Goal: Book appointment/travel/reservation

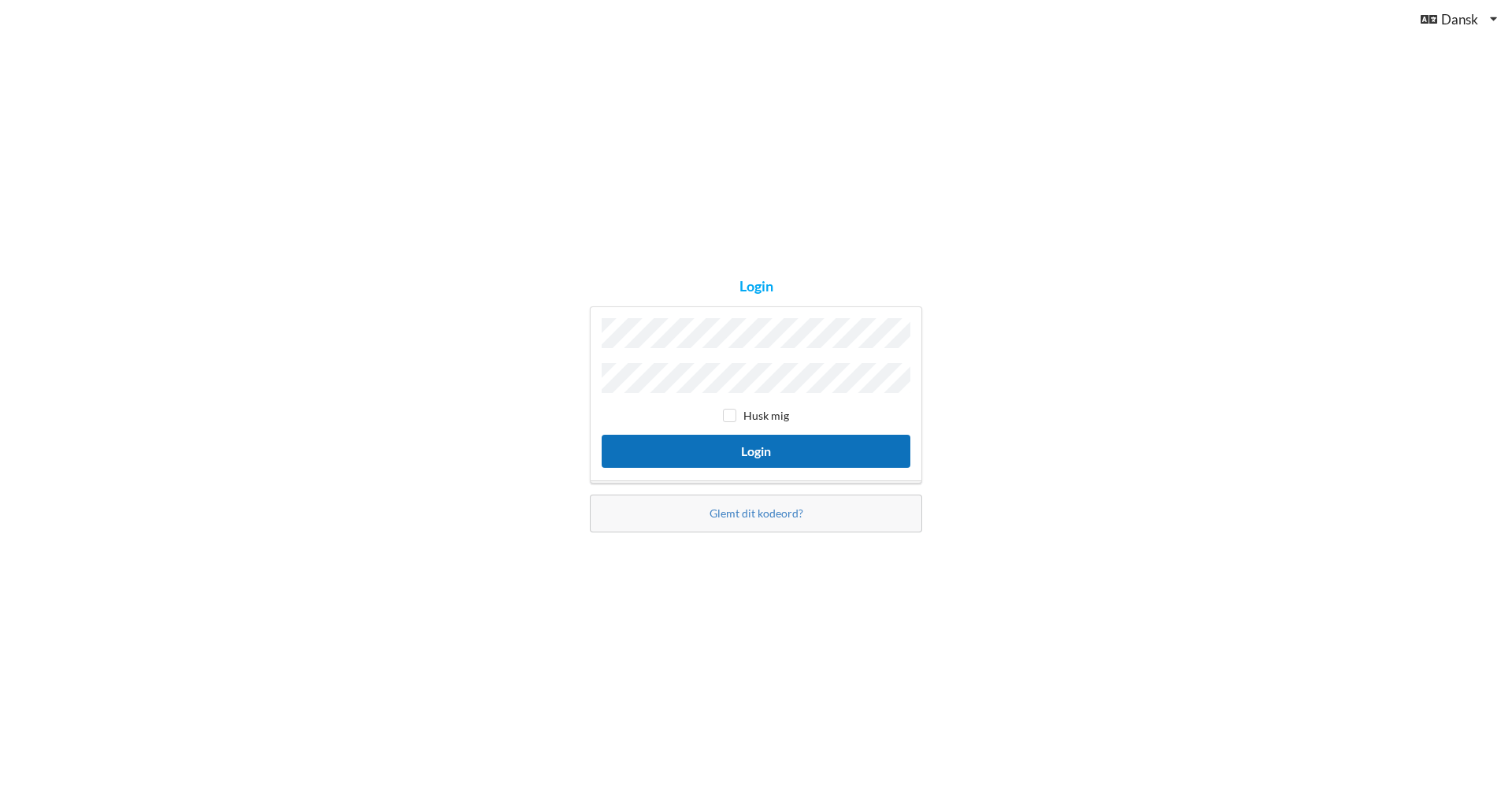
click at [771, 446] on button "Login" at bounding box center [756, 451] width 309 height 33
click at [601, 435] on button "Login" at bounding box center [756, 451] width 309 height 33
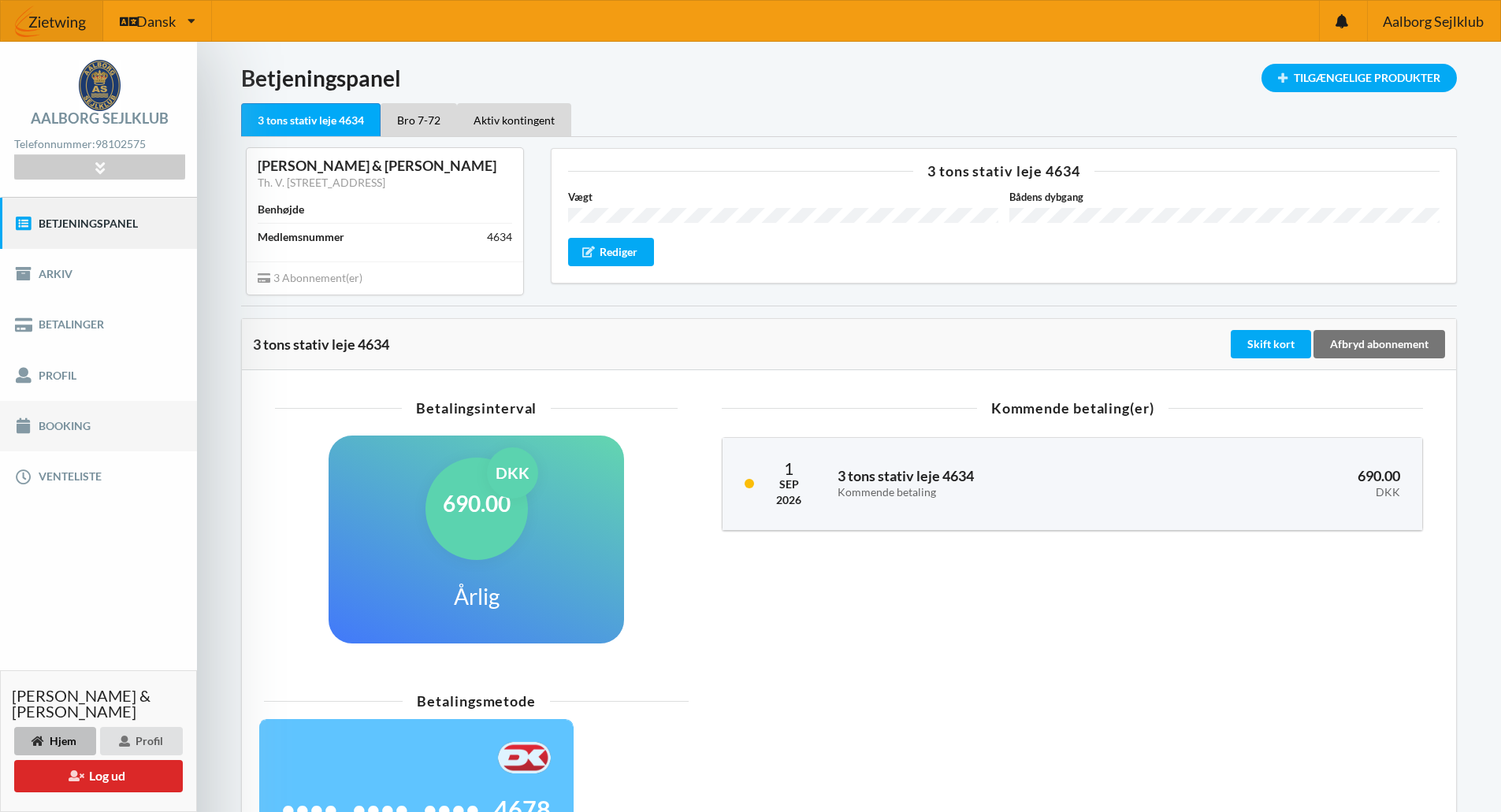
click at [70, 423] on link "Booking" at bounding box center [98, 425] width 197 height 50
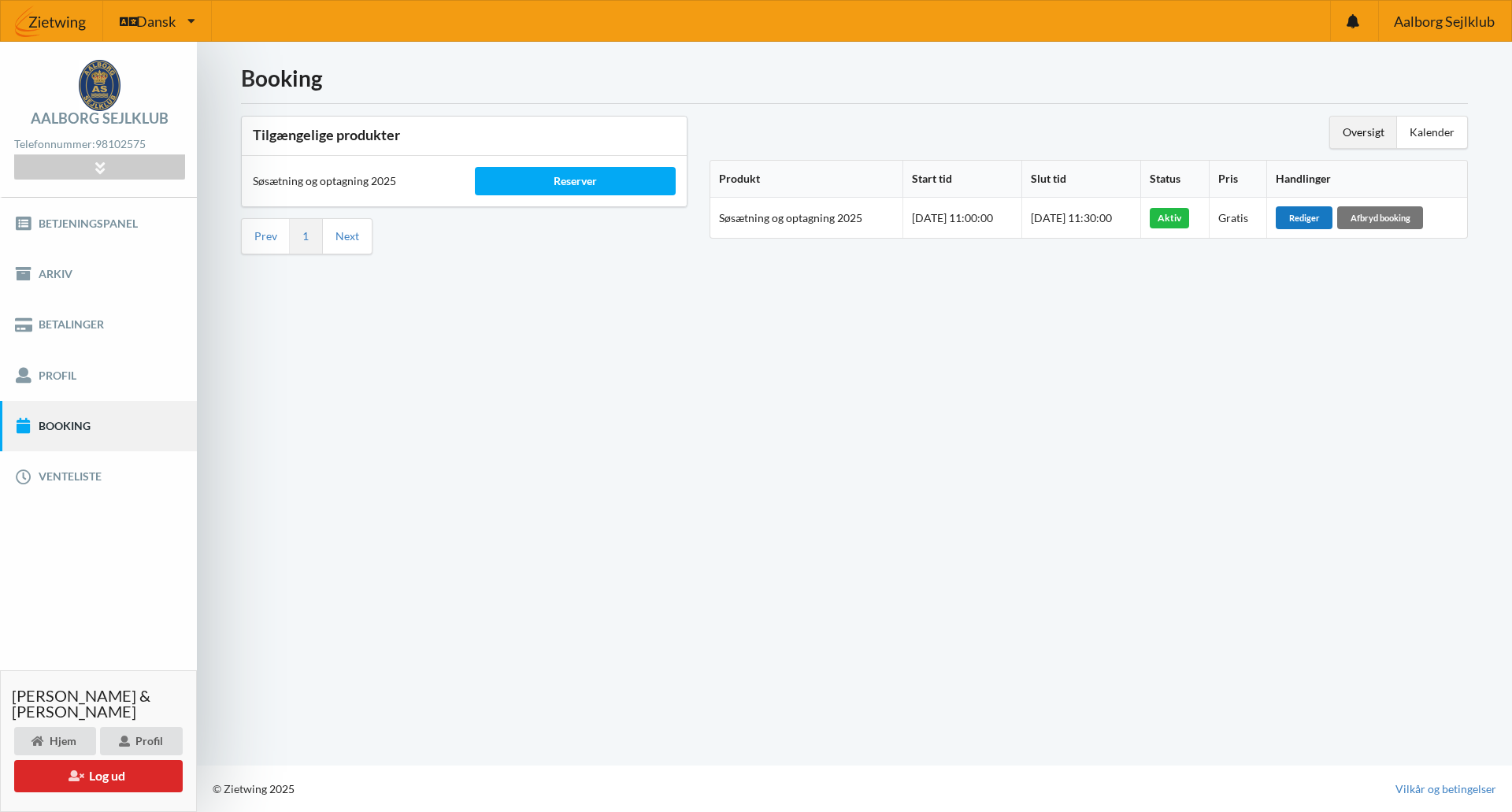
click at [1320, 215] on div "Rediger" at bounding box center [1303, 218] width 56 height 22
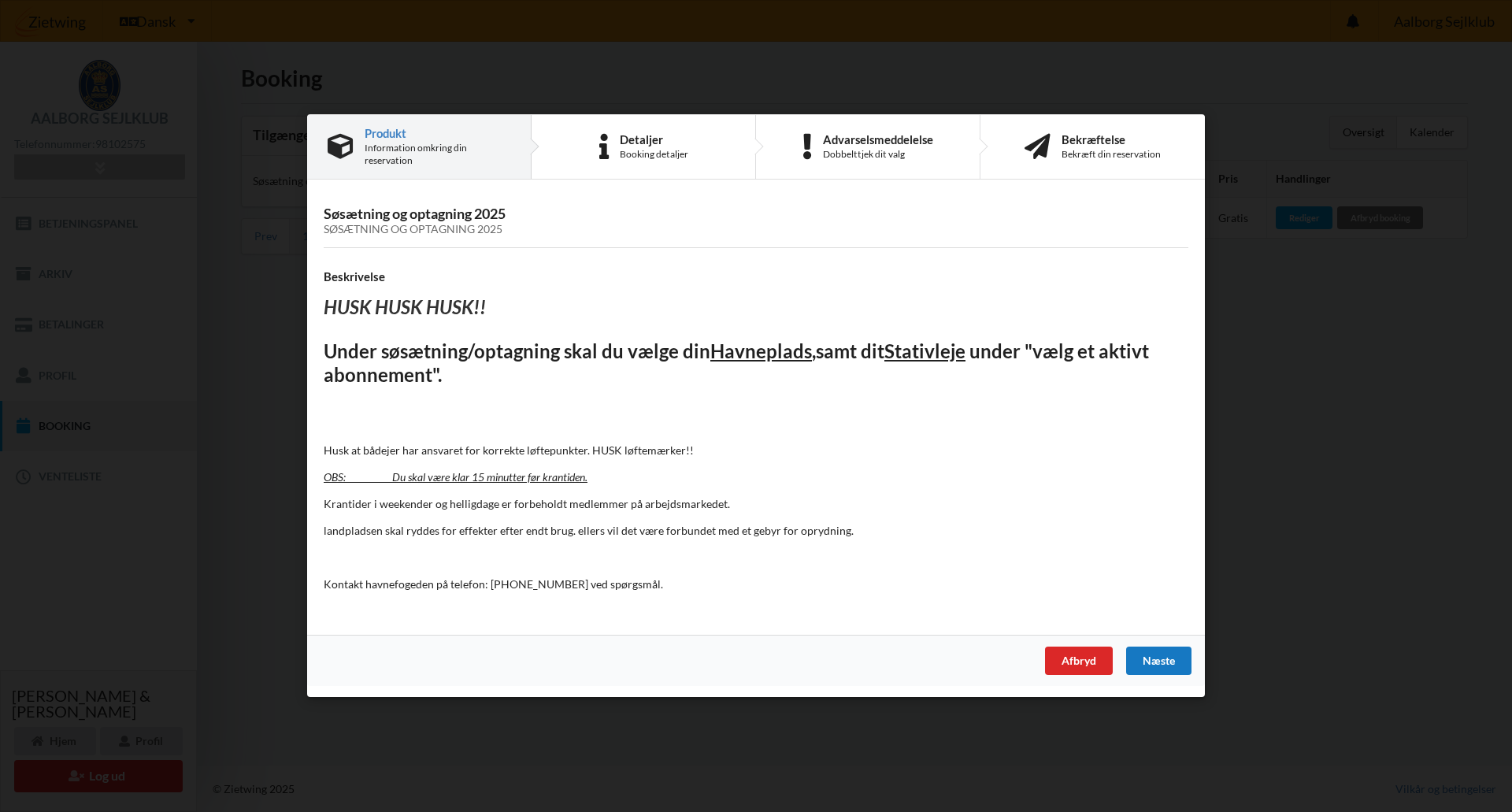
click at [1159, 658] on div "Næste" at bounding box center [1159, 662] width 65 height 29
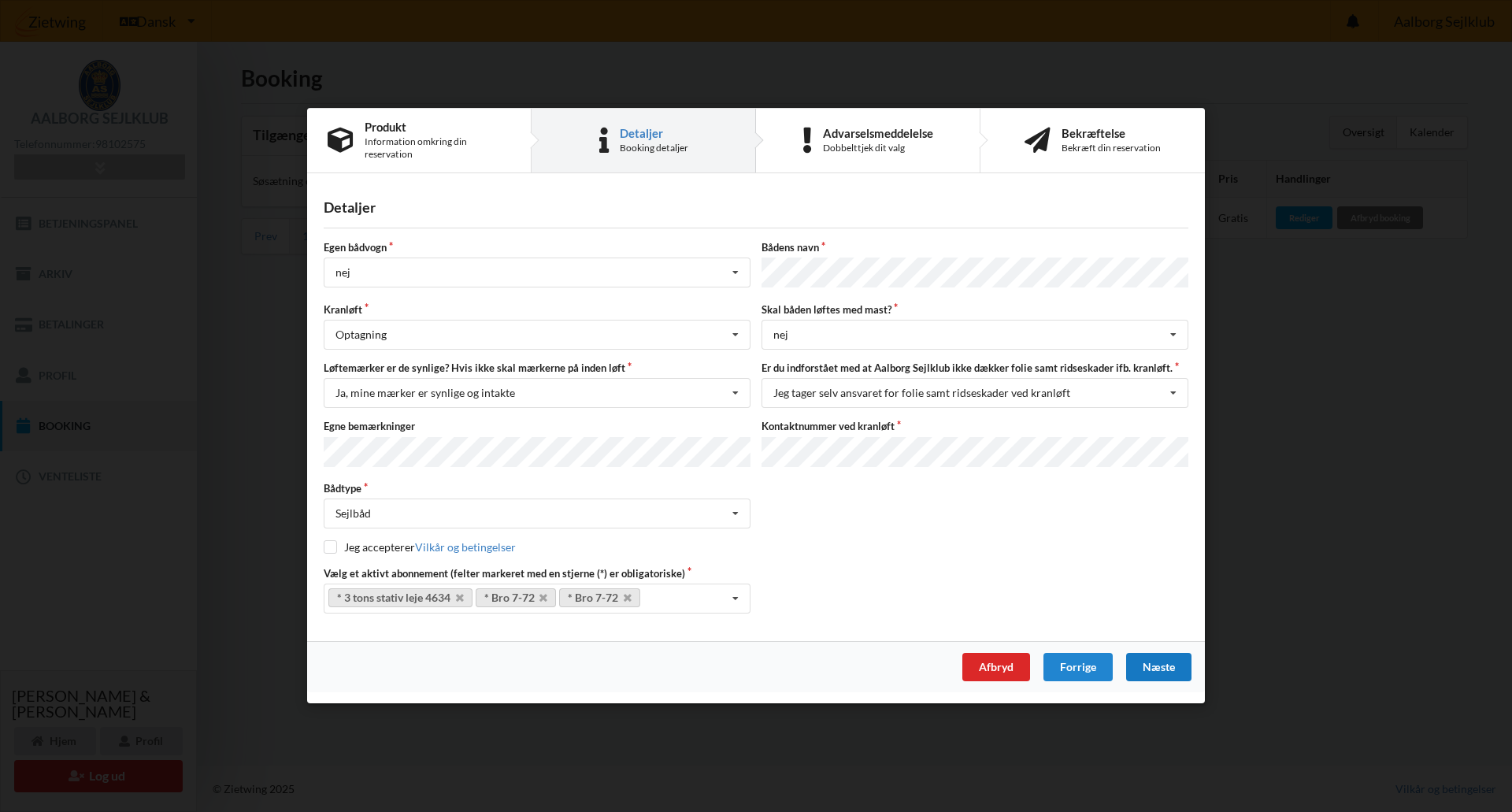
click at [1161, 664] on div "Næste" at bounding box center [1159, 668] width 65 height 29
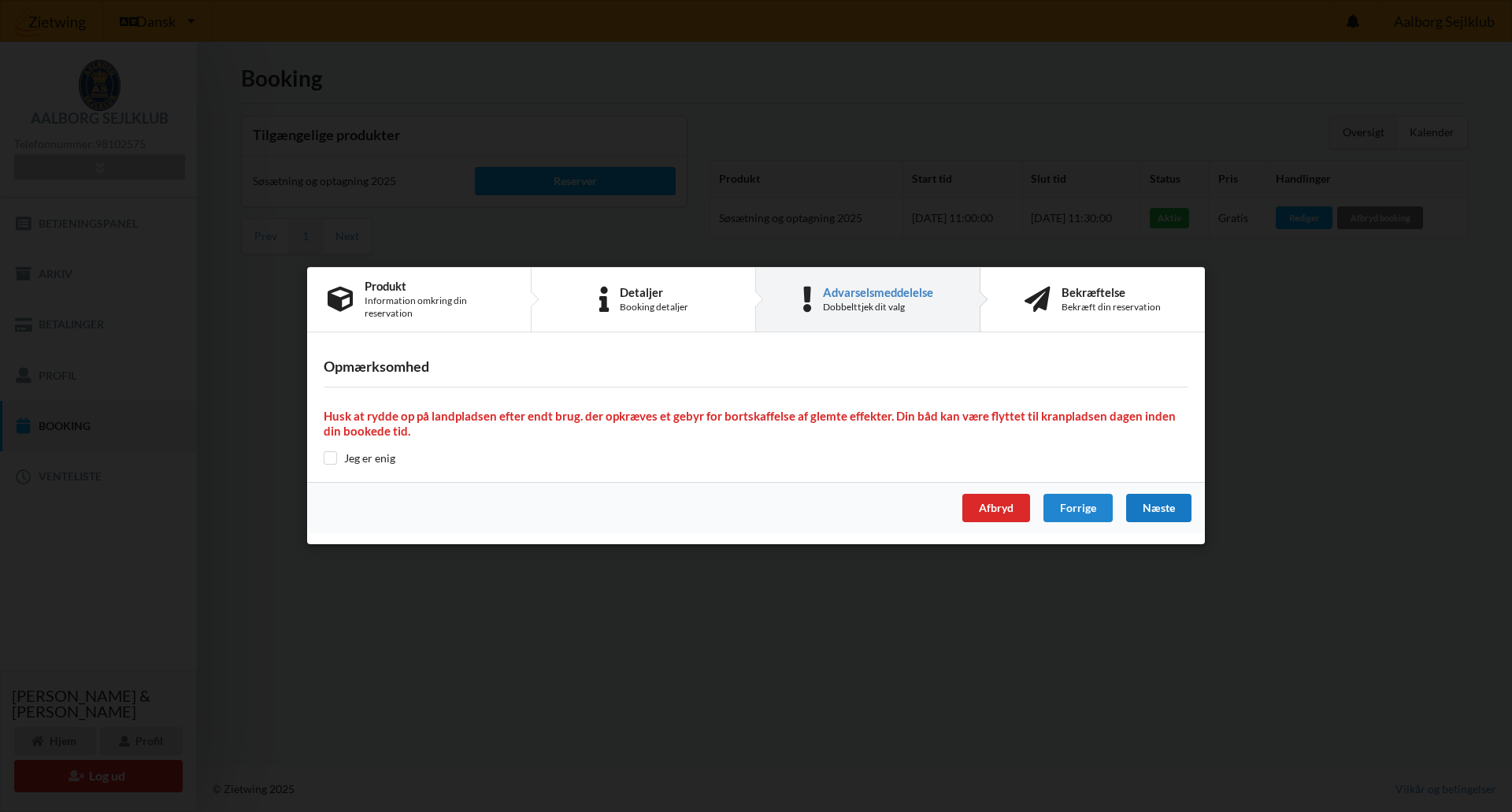
click at [1165, 505] on div "Næste" at bounding box center [1159, 508] width 65 height 29
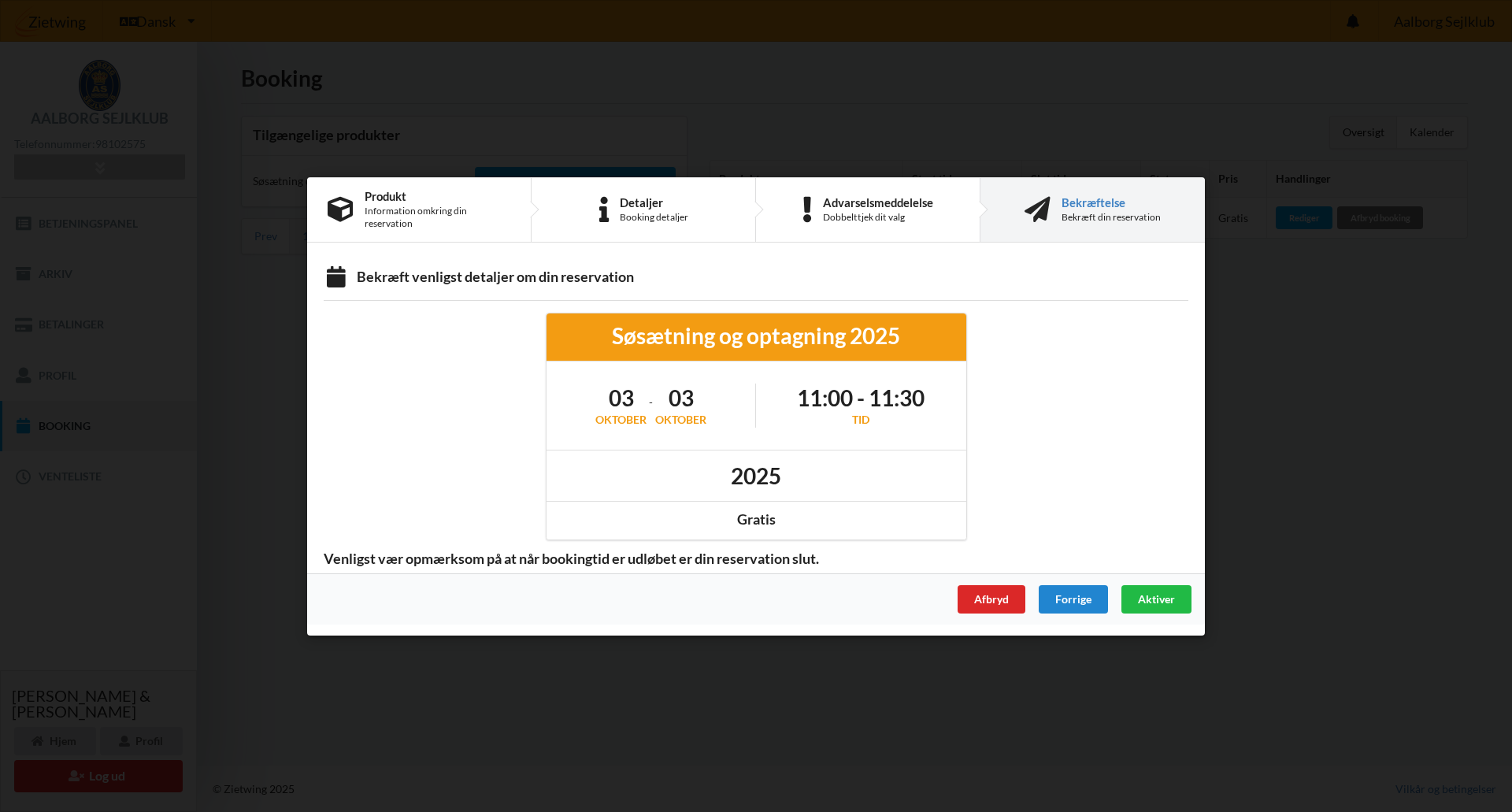
drag, startPoint x: 830, startPoint y: 393, endPoint x: 861, endPoint y: 376, distance: 35.4
click at [830, 394] on h1 "11:00 - 11:30" at bounding box center [860, 398] width 128 height 29
click at [881, 341] on div "Søsætning og optagning 2025" at bounding box center [756, 335] width 398 height 29
click at [1081, 599] on div "Forrige" at bounding box center [1073, 598] width 69 height 29
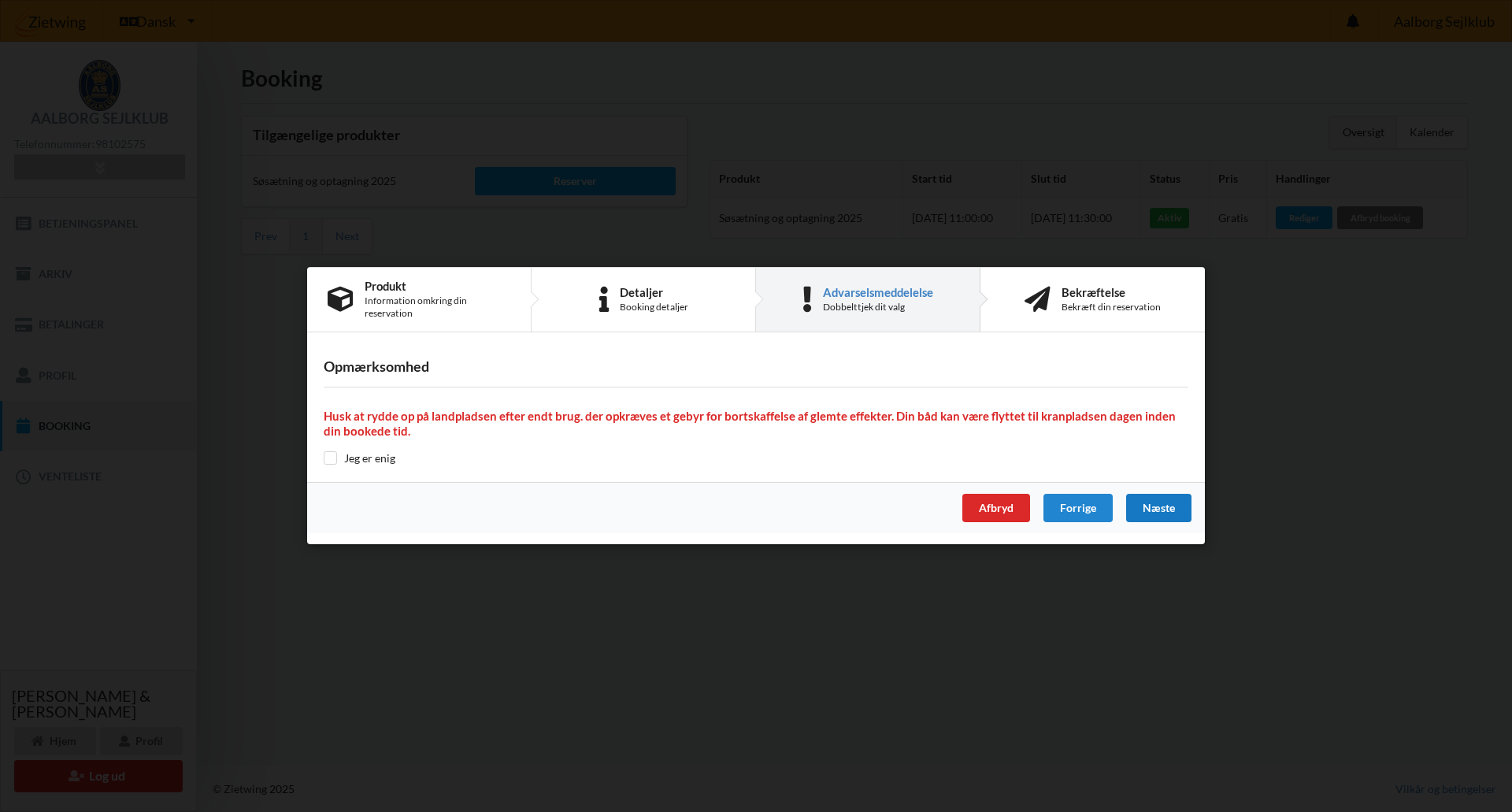
click at [1178, 507] on div "Næste" at bounding box center [1159, 508] width 65 height 29
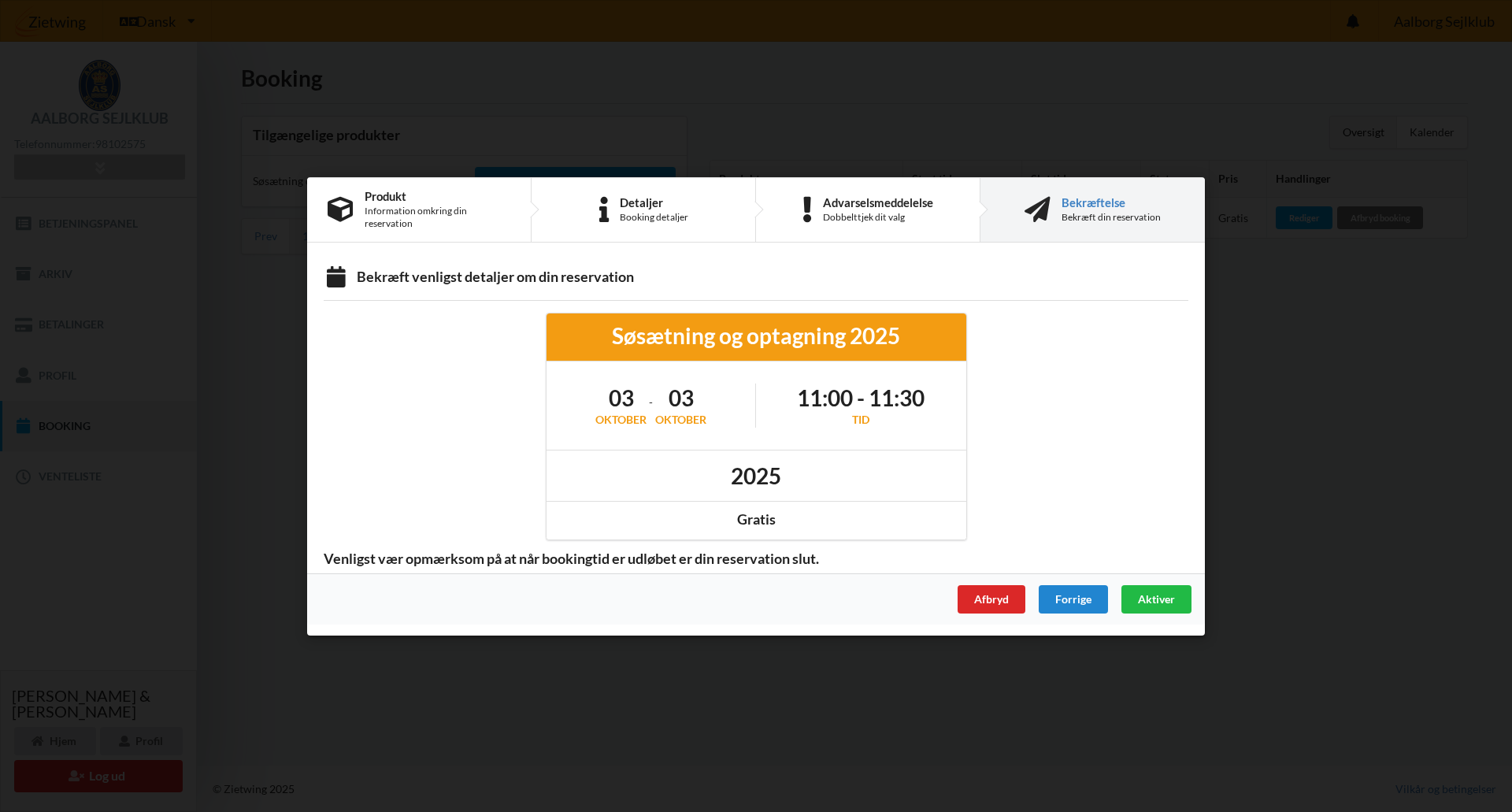
click at [780, 337] on div "Søsætning og optagning 2025" at bounding box center [756, 335] width 398 height 29
click at [691, 356] on div "Søsætning og optagning 2025" at bounding box center [756, 337] width 419 height 47
click at [690, 412] on div "oktober" at bounding box center [681, 420] width 51 height 16
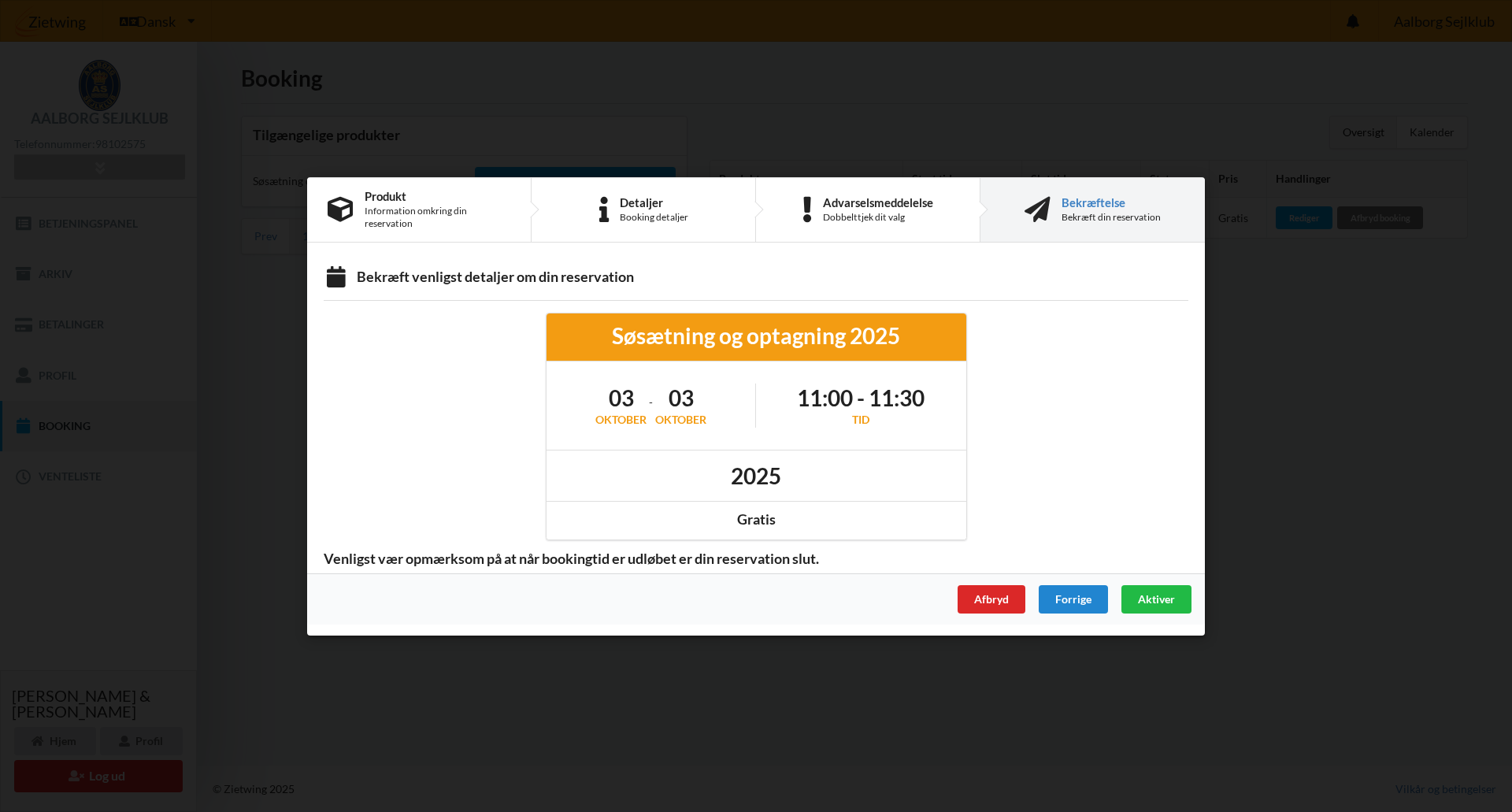
click at [615, 412] on div "oktober" at bounding box center [621, 420] width 51 height 16
click at [710, 419] on div "[DATE] - [DATE]" at bounding box center [652, 406] width 211 height 66
click at [855, 415] on div "Tid" at bounding box center [860, 420] width 128 height 16
click at [863, 426] on div "Tid" at bounding box center [860, 420] width 128 height 16
click at [864, 425] on div "Tid" at bounding box center [860, 420] width 128 height 16
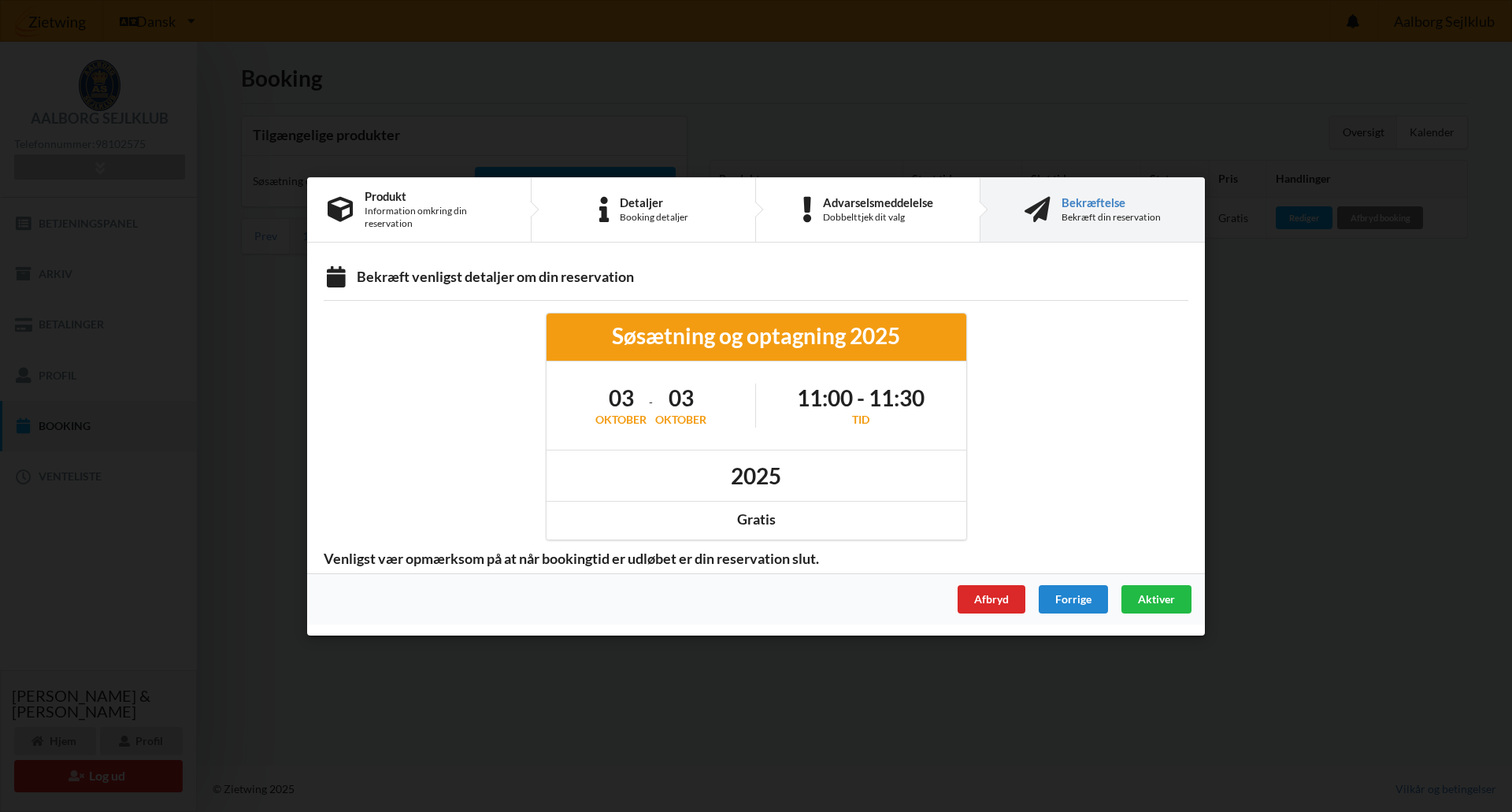
click at [894, 401] on h1 "11:00 - 11:30" at bounding box center [860, 398] width 128 height 29
click at [896, 400] on h1 "11:00 - 11:30" at bounding box center [860, 398] width 128 height 29
click at [858, 390] on h1 "11:00 - 11:30" at bounding box center [860, 398] width 128 height 29
click at [811, 484] on div "2025" at bounding box center [756, 475] width 419 height 51
click at [1093, 211] on div "Bekræft din reservation" at bounding box center [1112, 217] width 99 height 13
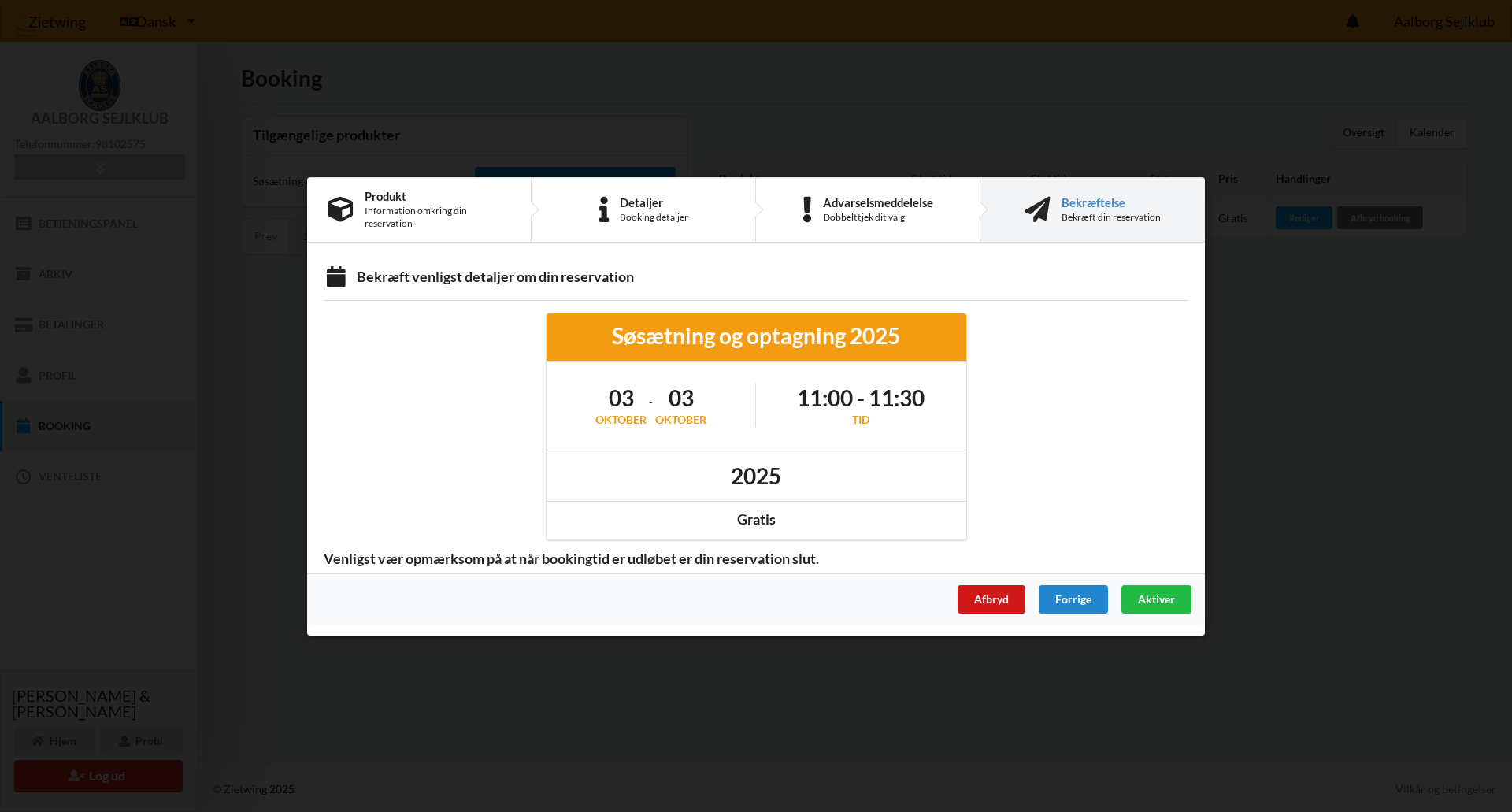
click at [1011, 594] on div "Afbryd" at bounding box center [991, 598] width 67 height 29
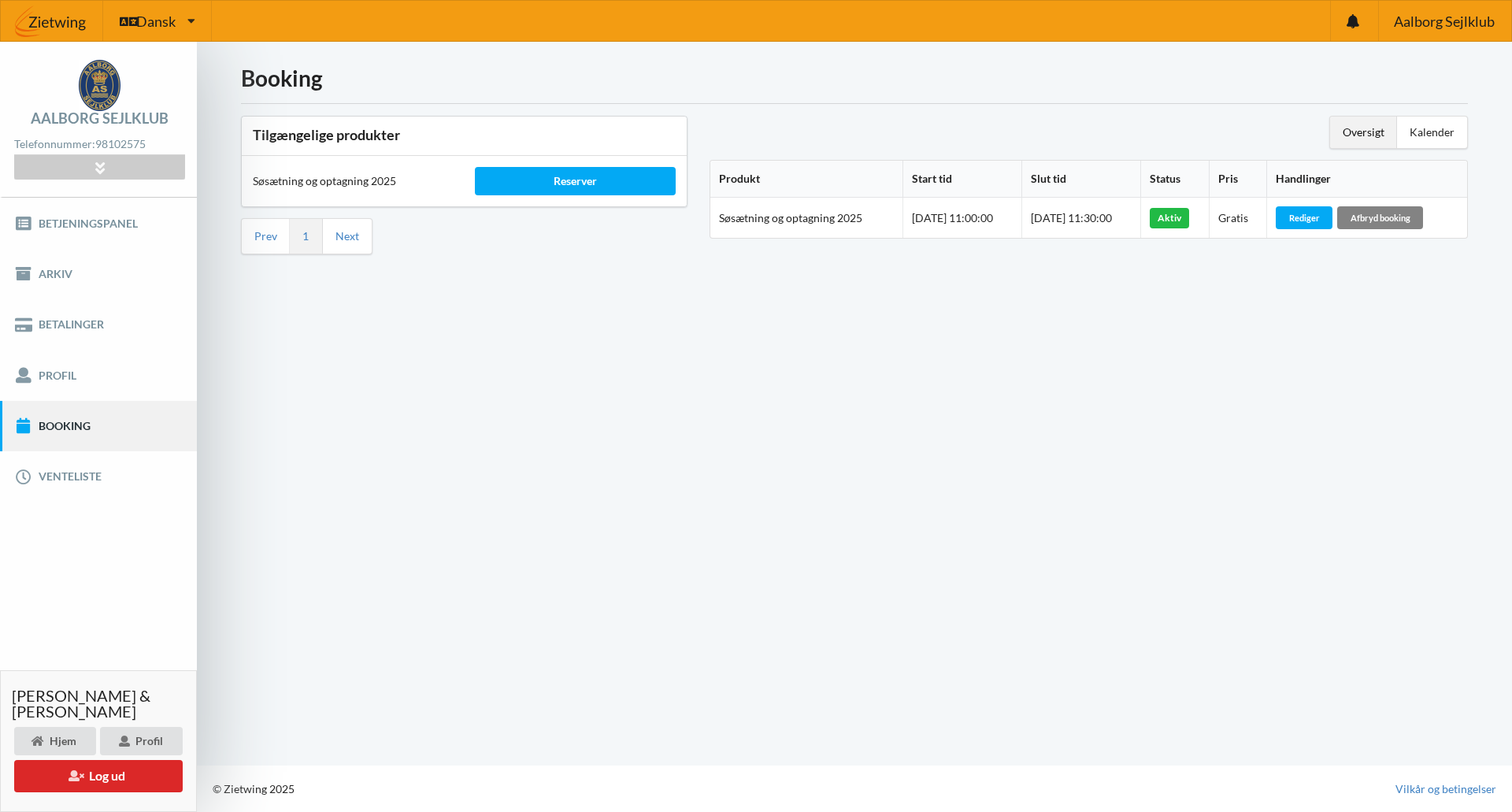
click at [1393, 214] on div "Afbryd booking" at bounding box center [1379, 218] width 86 height 22
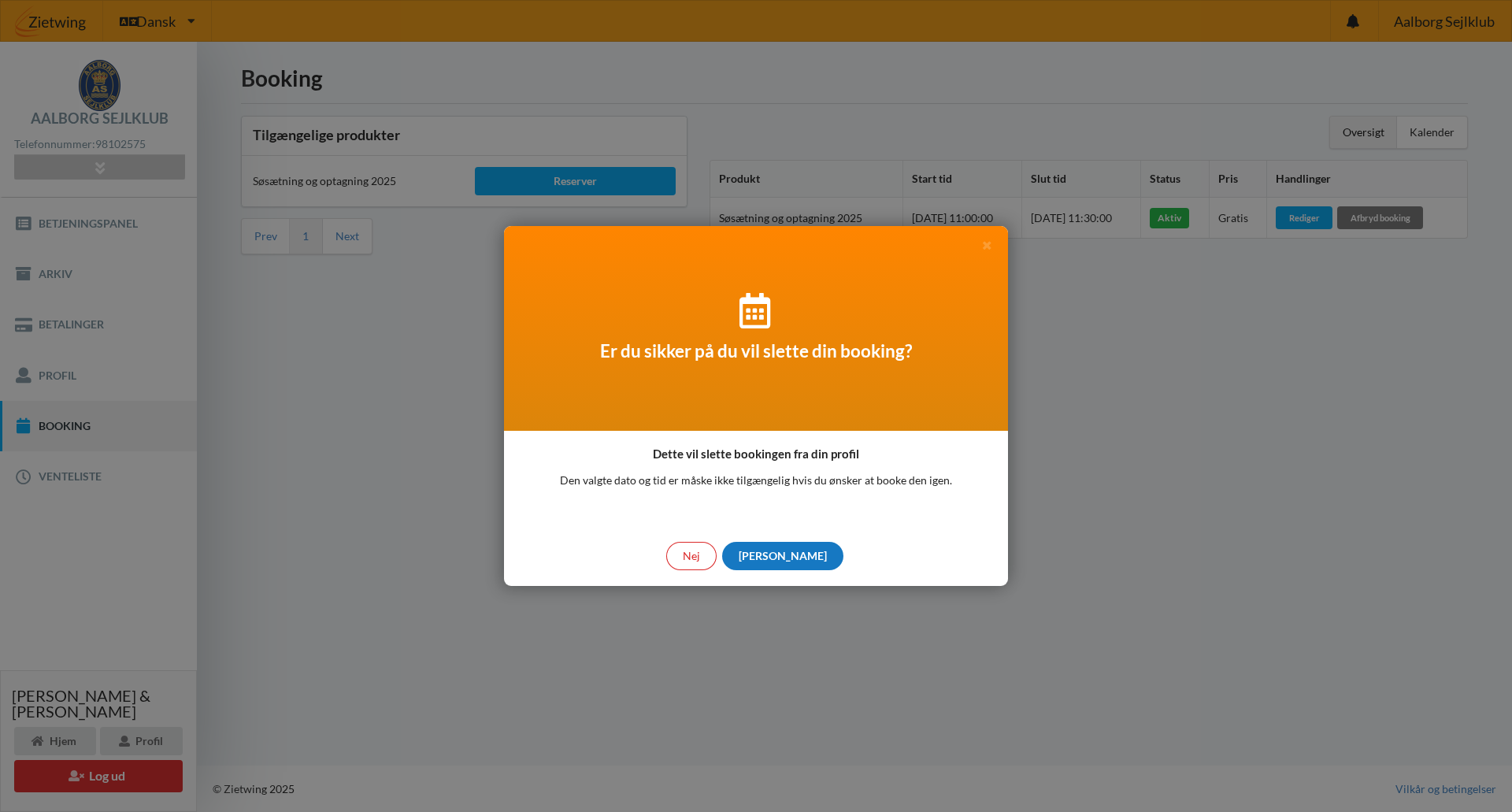
click at [785, 553] on div "[PERSON_NAME]" at bounding box center [782, 556] width 122 height 29
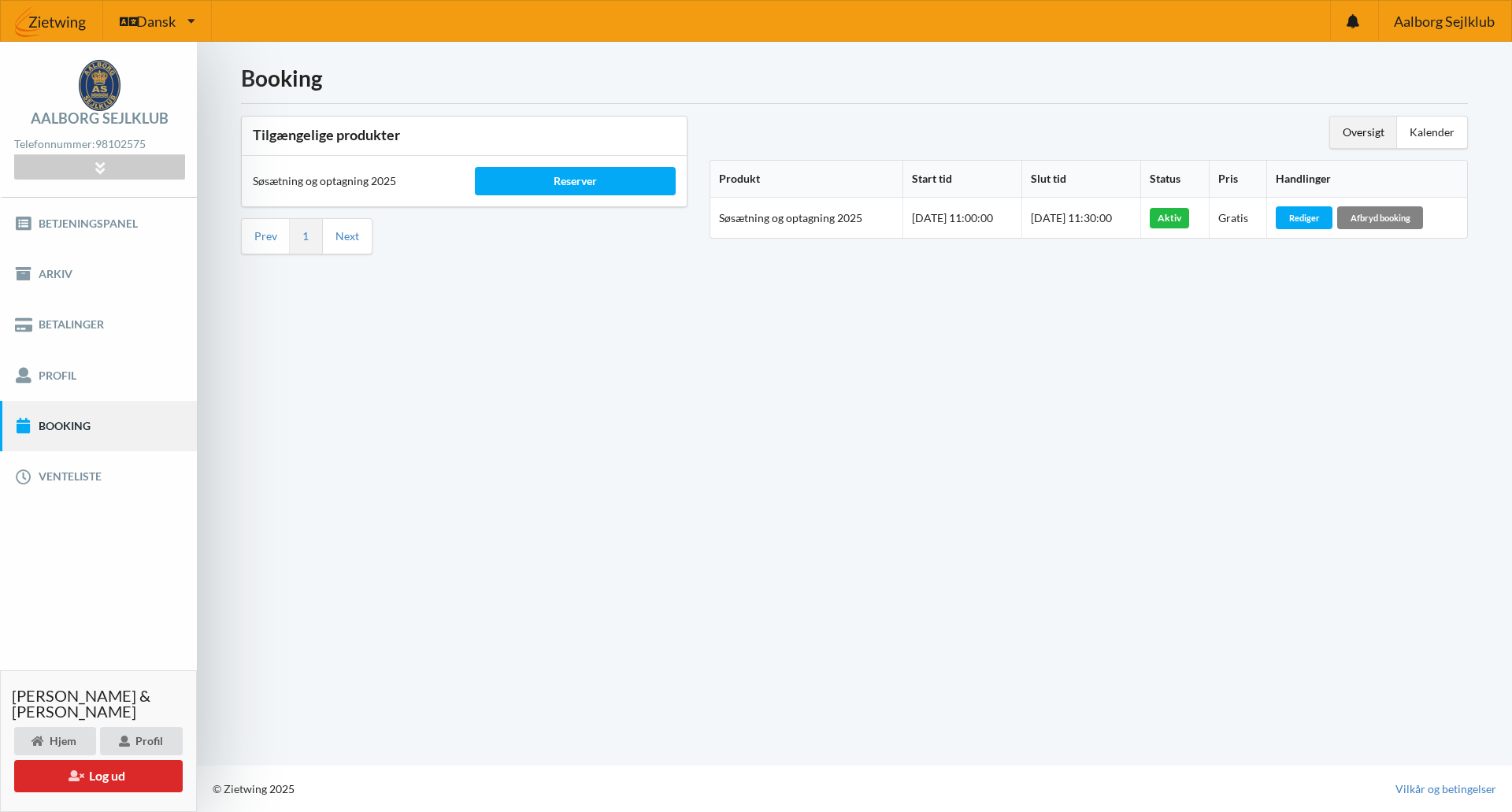
click at [1398, 211] on div "Afbryd booking" at bounding box center [1379, 218] width 86 height 22
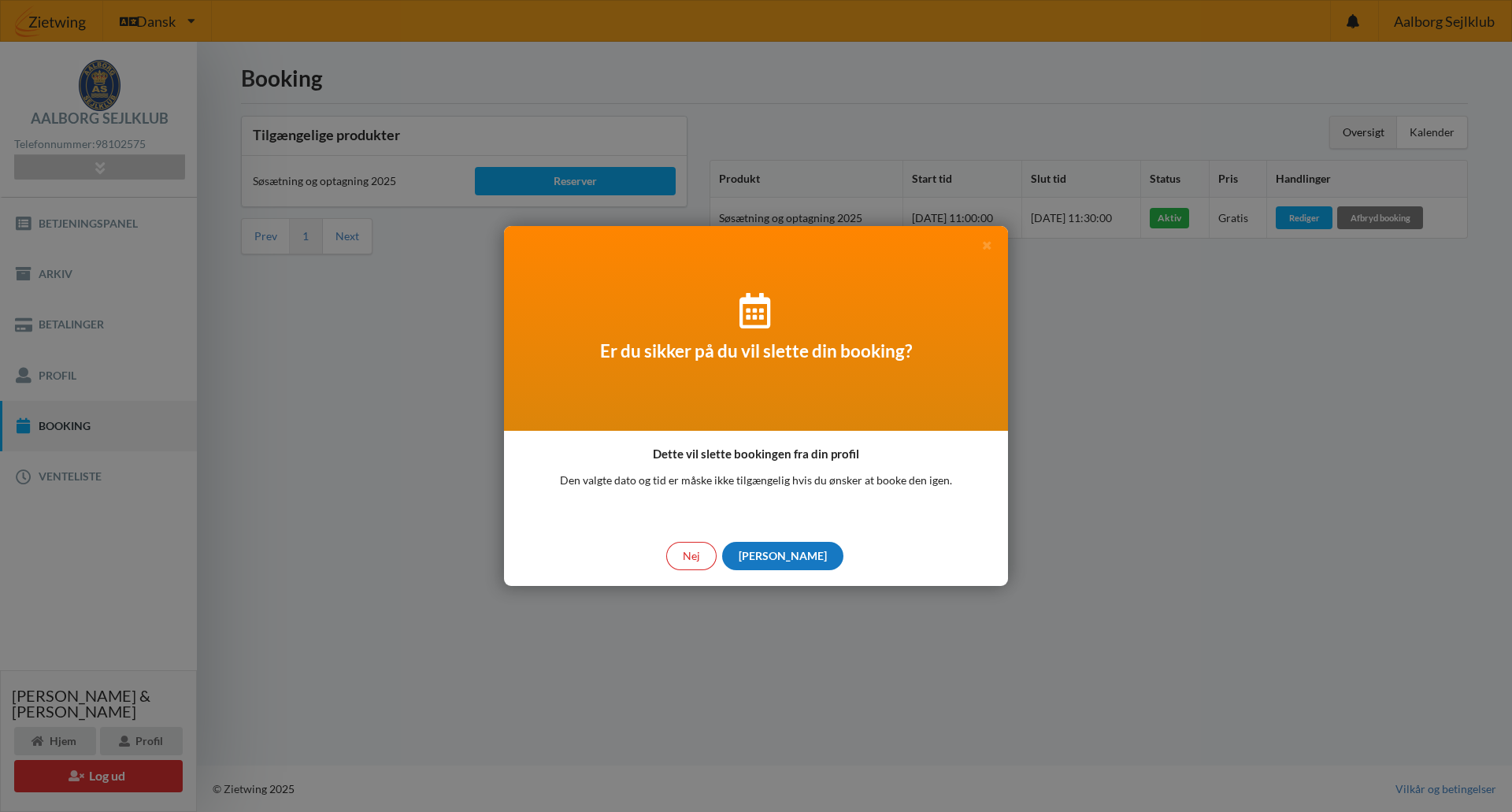
click at [780, 555] on div "[PERSON_NAME]" at bounding box center [782, 556] width 122 height 29
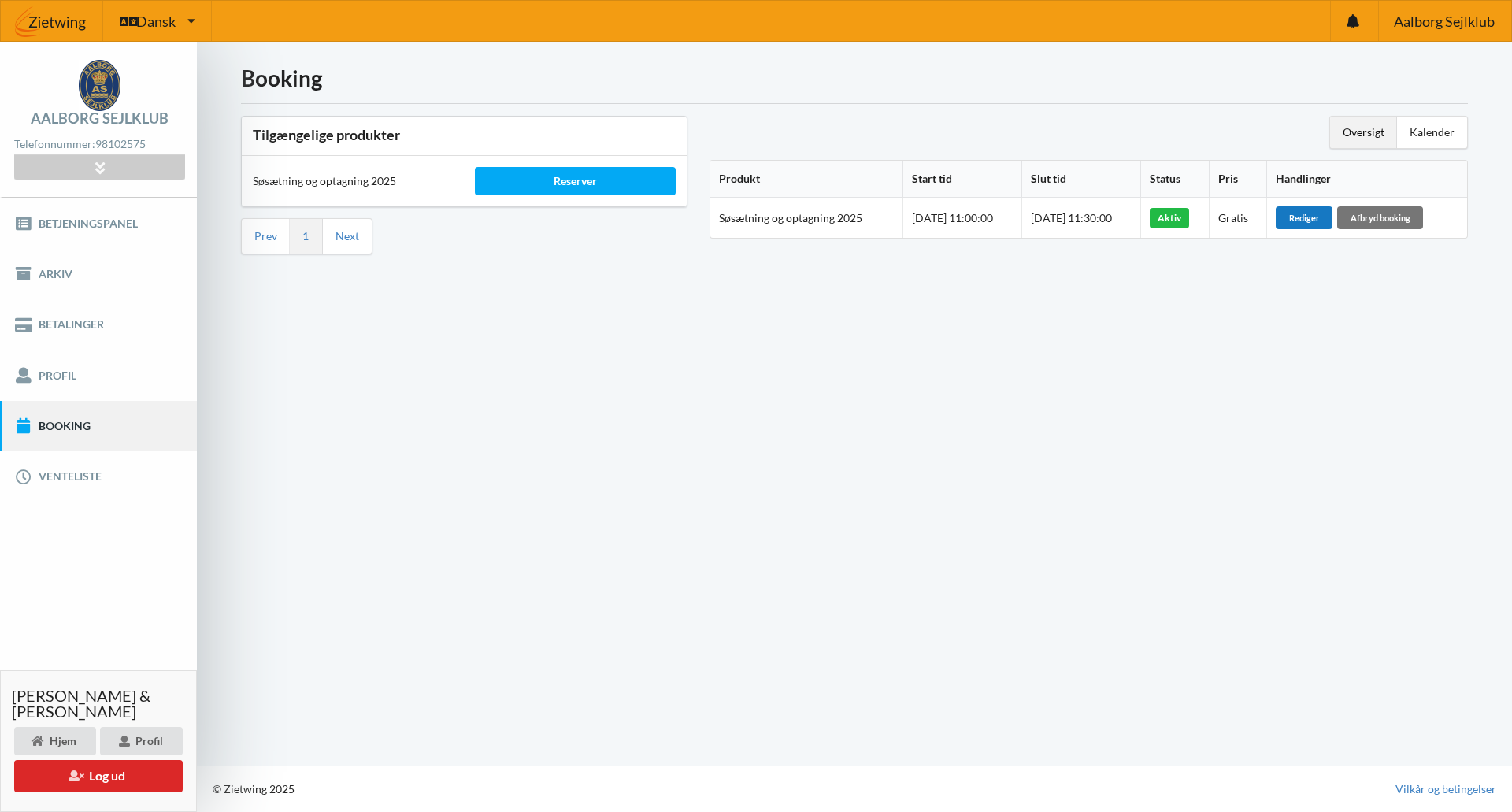
click at [1316, 215] on div "Rediger" at bounding box center [1303, 218] width 56 height 22
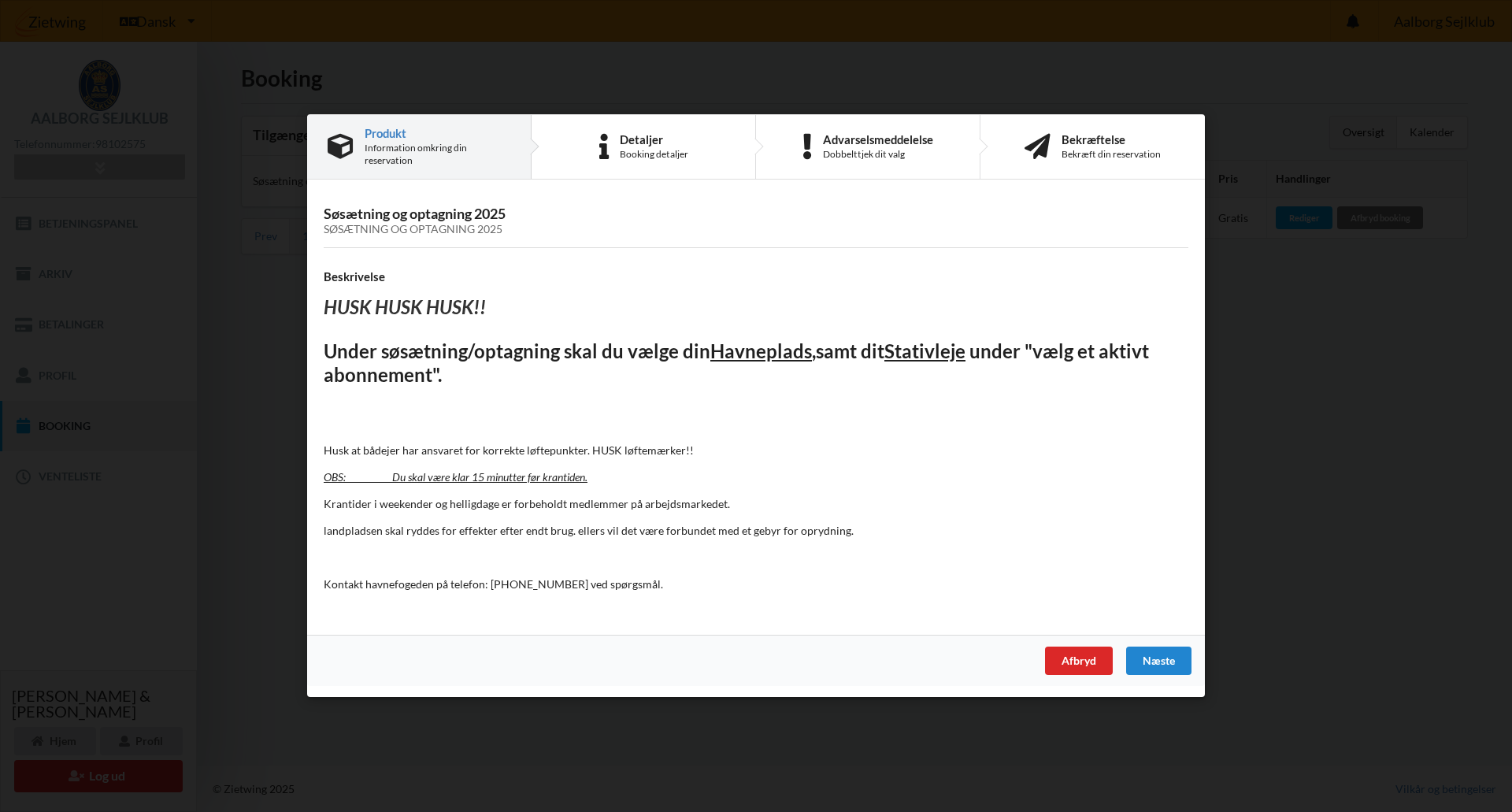
click at [512, 219] on h3 "Søsætning og optagning 2025 Søsætning og optagning 2025" at bounding box center [756, 221] width 864 height 32
drag, startPoint x: 630, startPoint y: 242, endPoint x: 640, endPoint y: 238, distance: 10.8
click at [631, 242] on div "Søsætning og optagning 2025 Søsætning og optagning 2025 Beskrivelse HUSK HUSK H…" at bounding box center [756, 413] width 898 height 445
click at [408, 154] on div "Information omkring din reservation" at bounding box center [437, 153] width 145 height 25
click at [410, 153] on div "Information omkring din reservation" at bounding box center [437, 153] width 145 height 25
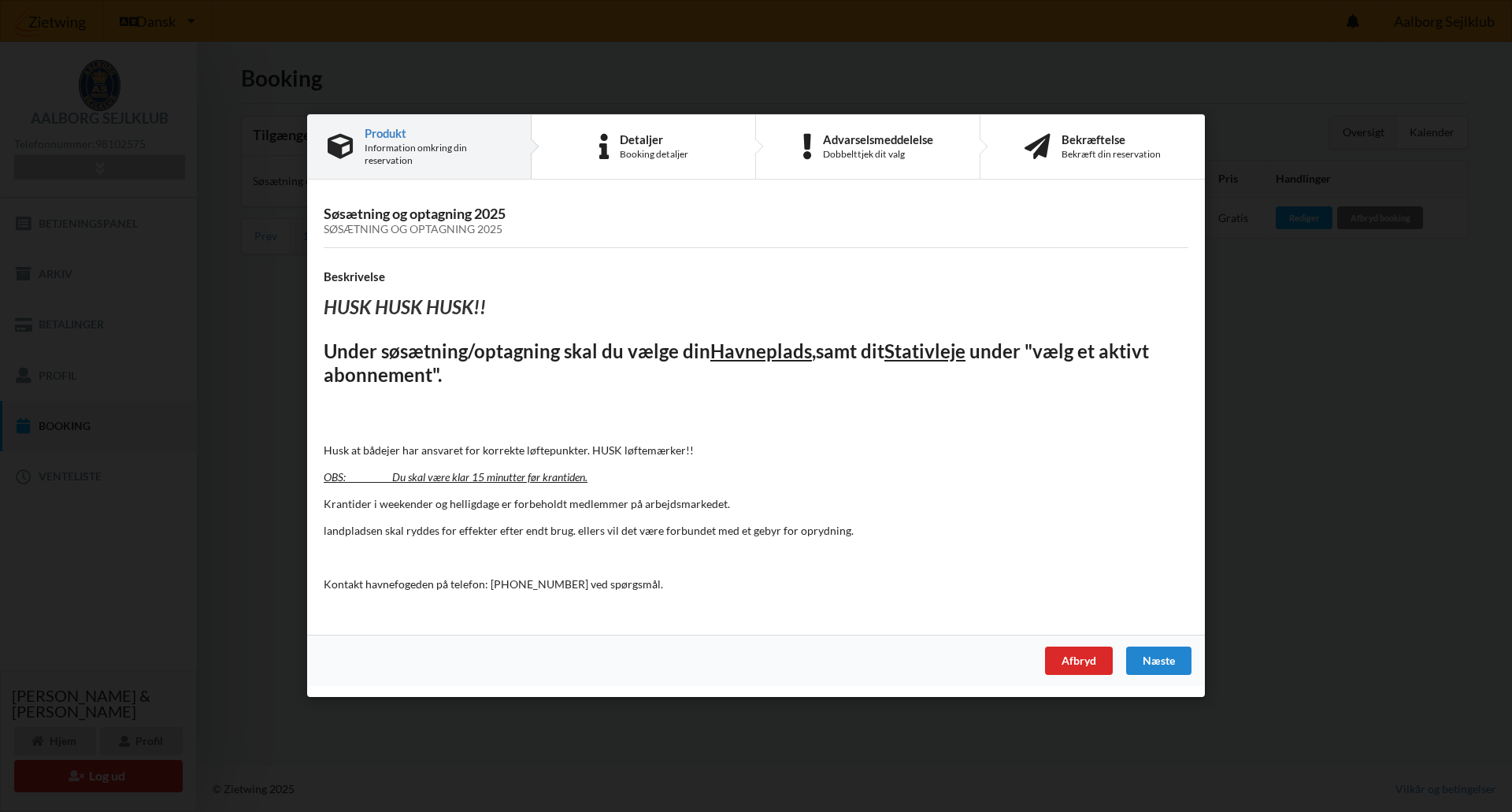
click at [394, 132] on div "Produkt" at bounding box center [437, 133] width 145 height 13
drag, startPoint x: 394, startPoint y: 132, endPoint x: 665, endPoint y: 171, distance: 273.8
click at [397, 133] on div "Produkt" at bounding box center [437, 133] width 145 height 13
click at [660, 152] on div "Booking detaljer" at bounding box center [654, 154] width 68 height 13
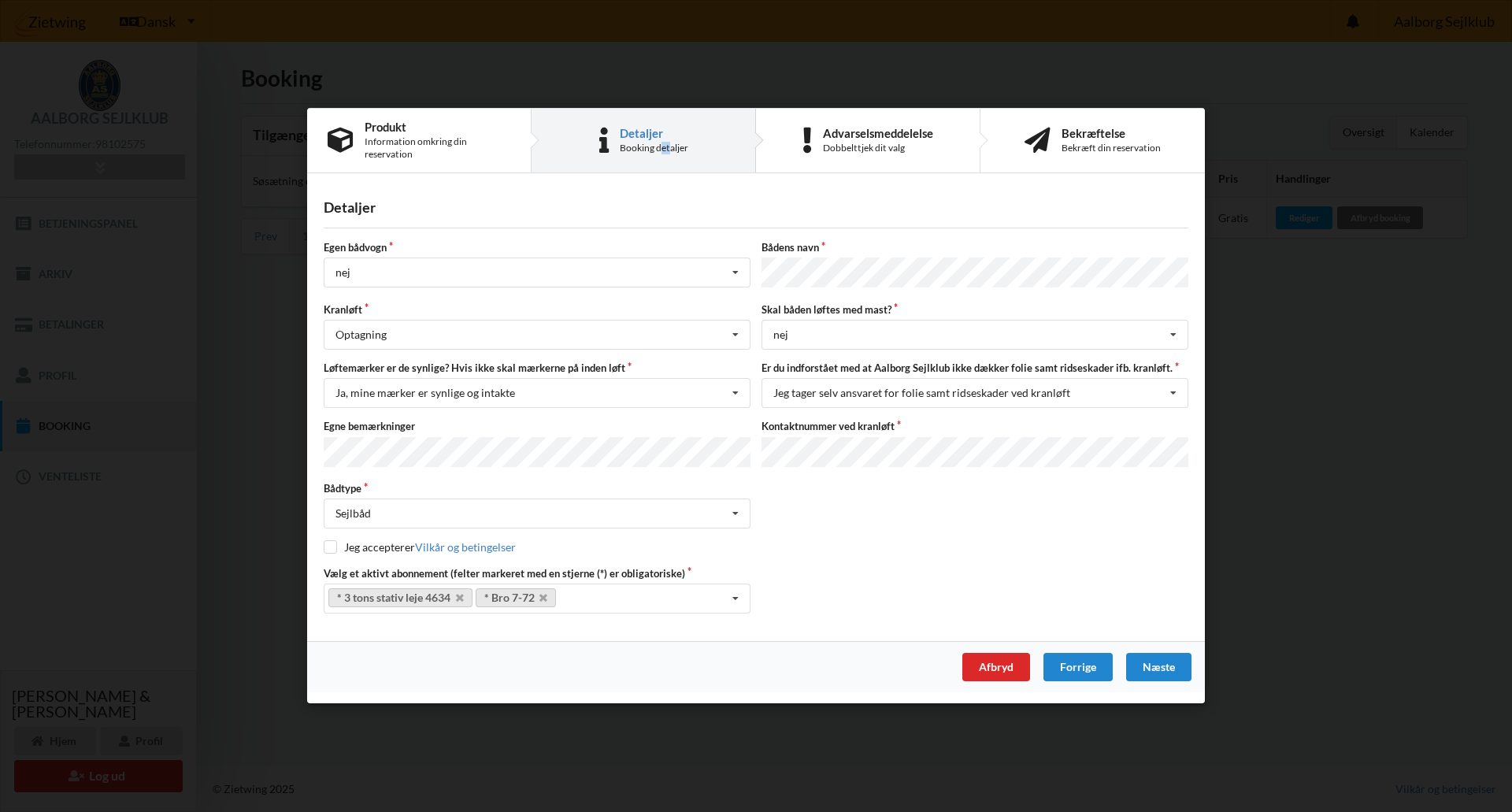
drag, startPoint x: 663, startPoint y: 151, endPoint x: 739, endPoint y: 159, distance: 76.4
click at [686, 154] on div "Booking detaljer" at bounding box center [654, 147] width 68 height 13
click at [878, 147] on div "Dobbelttjek dit valg" at bounding box center [877, 147] width 110 height 13
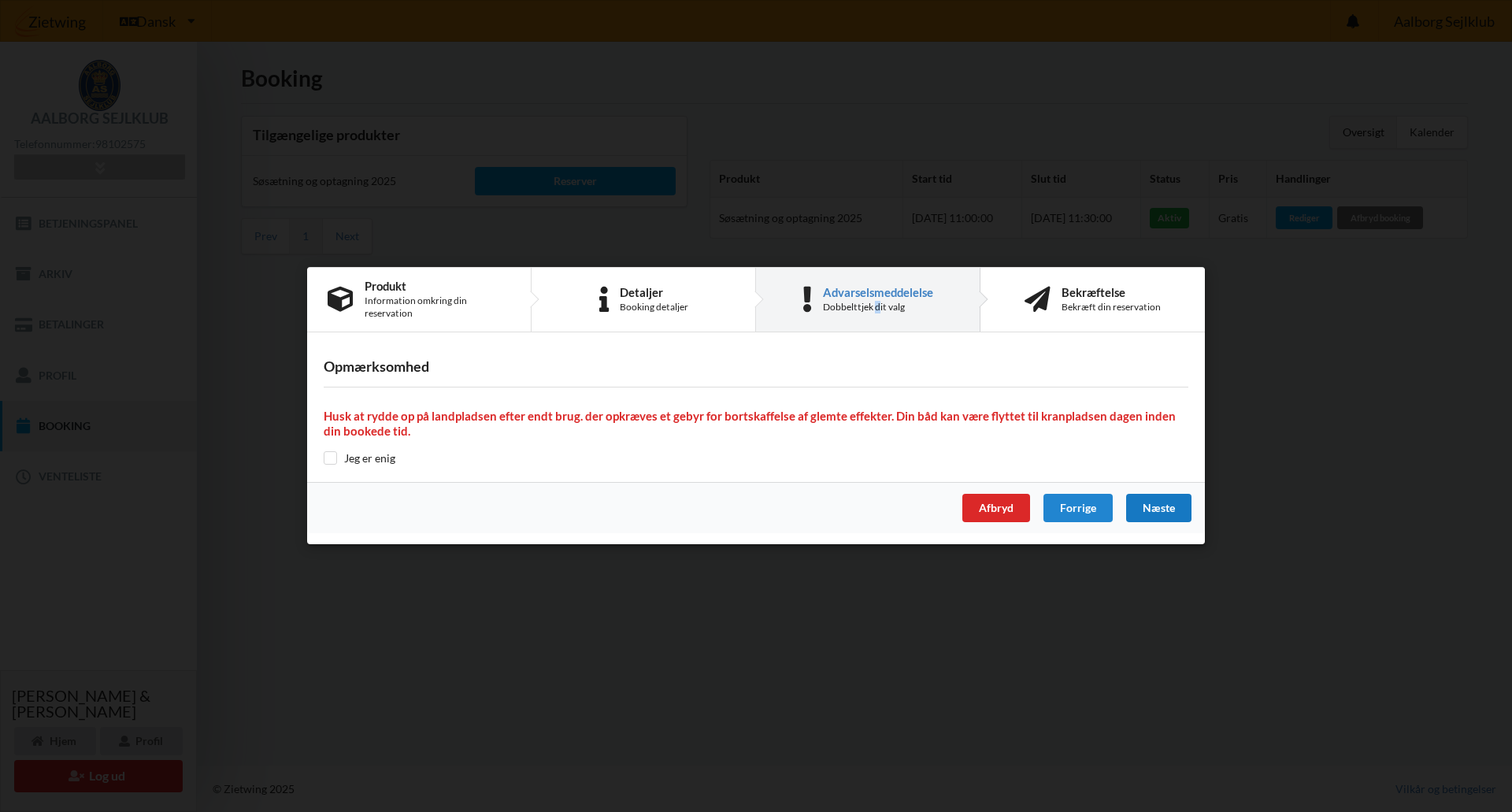
click at [1152, 505] on div "Næste" at bounding box center [1159, 508] width 65 height 29
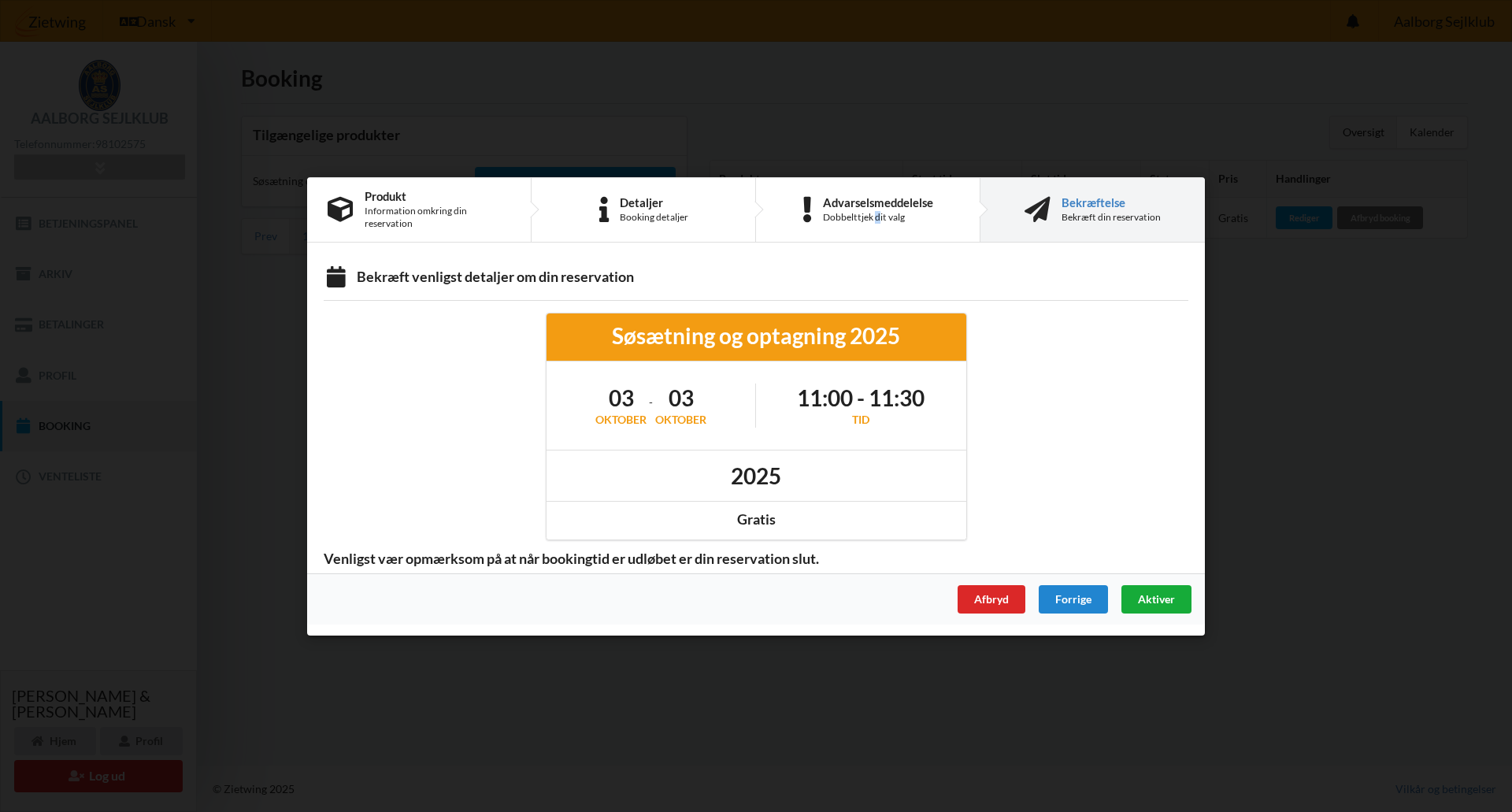
click at [1163, 597] on span "Aktiver" at bounding box center [1156, 598] width 37 height 14
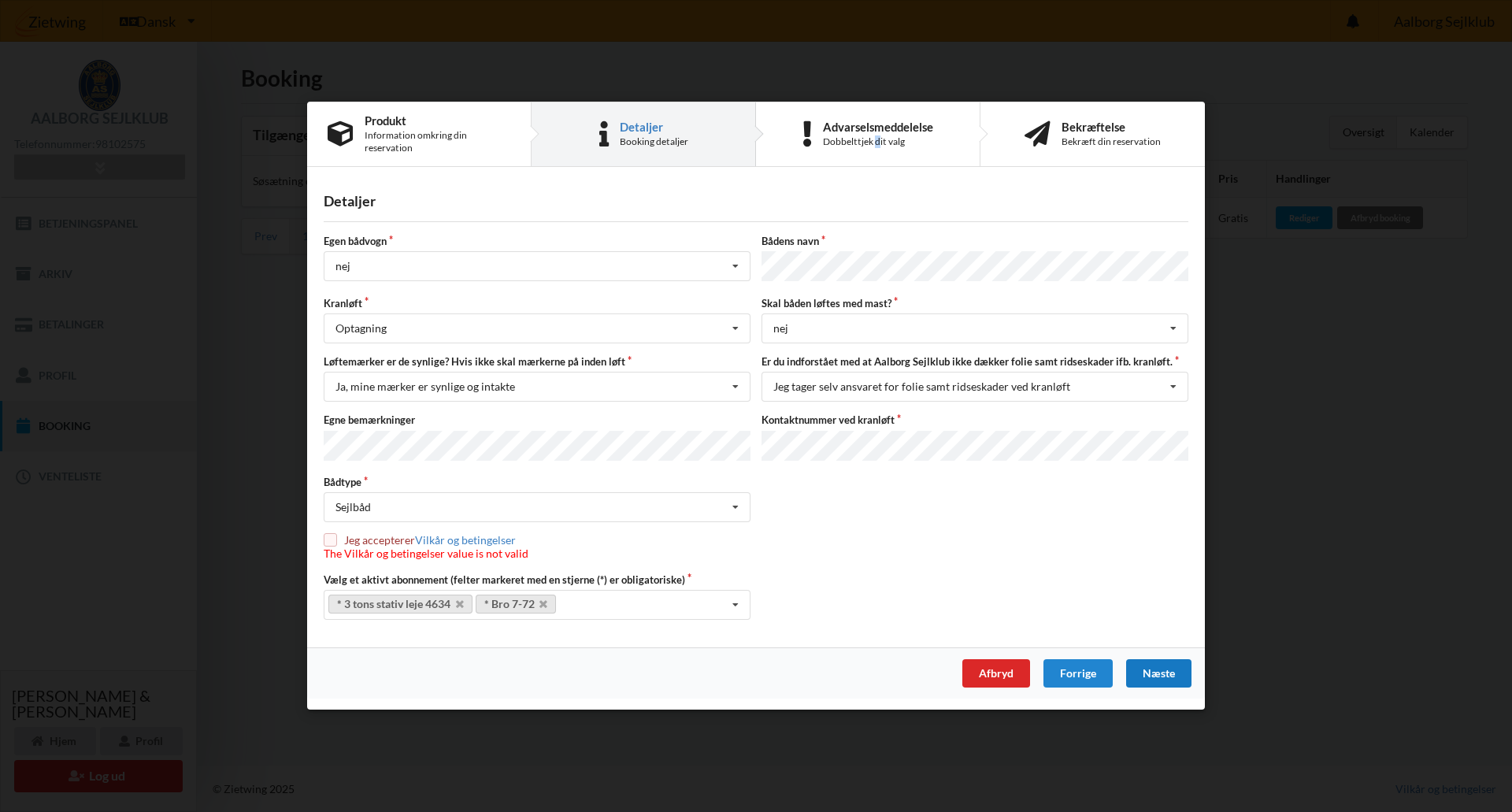
click at [333, 543] on input "checkbox" at bounding box center [330, 541] width 14 height 14
checkbox input "true"
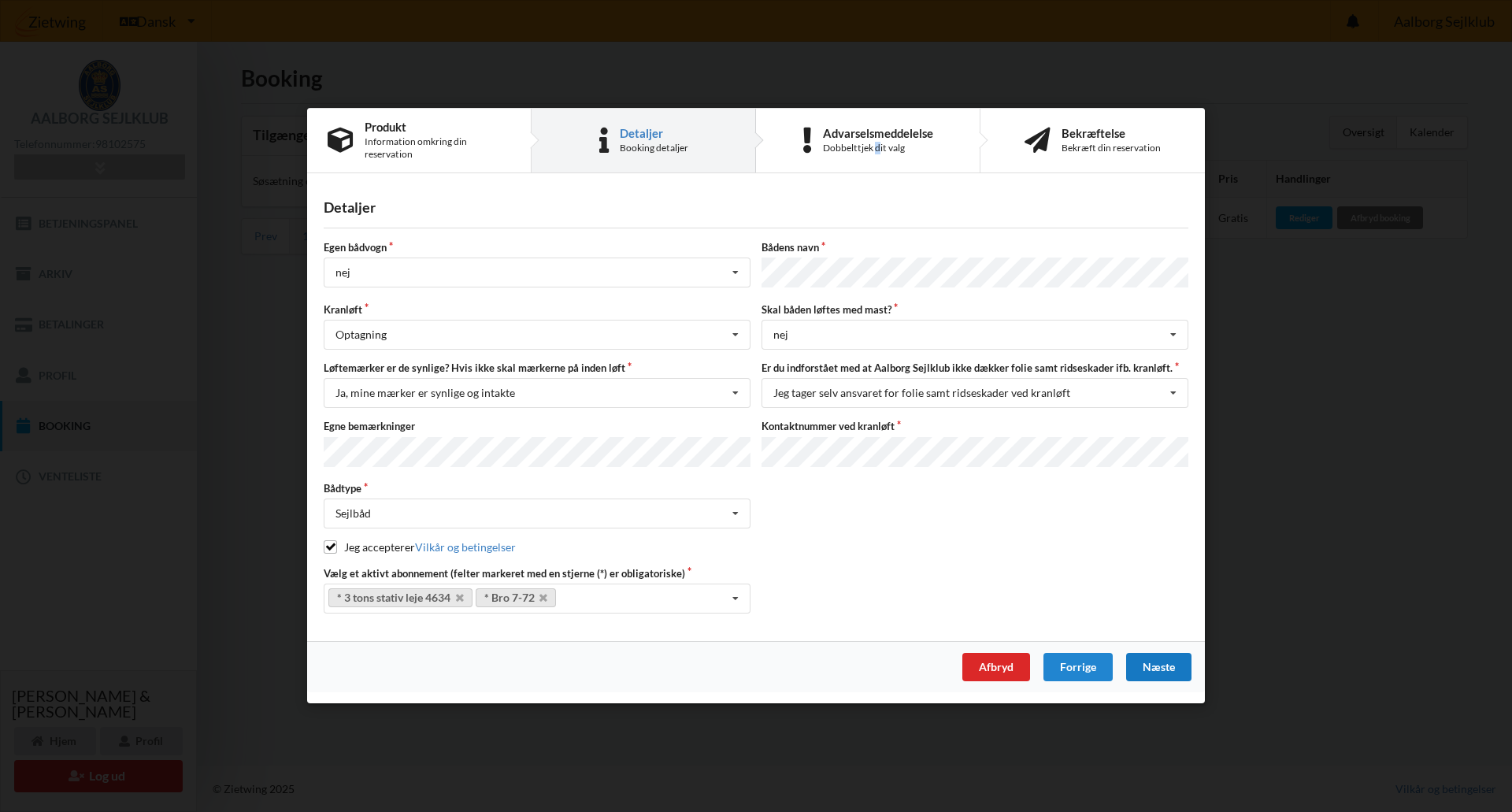
click at [1168, 660] on div "Næste" at bounding box center [1159, 668] width 65 height 29
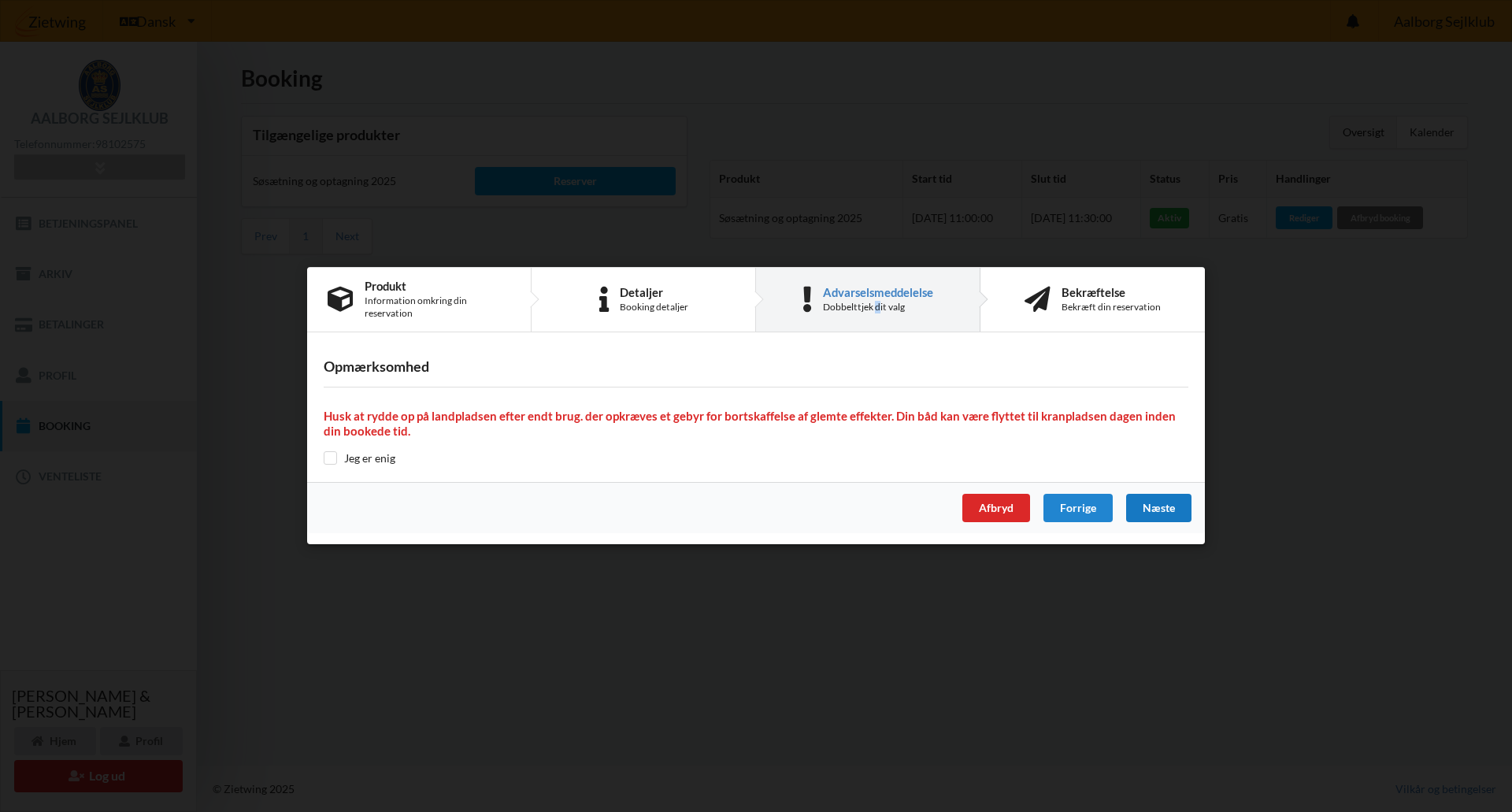
click at [1162, 505] on div "Næste" at bounding box center [1159, 508] width 65 height 29
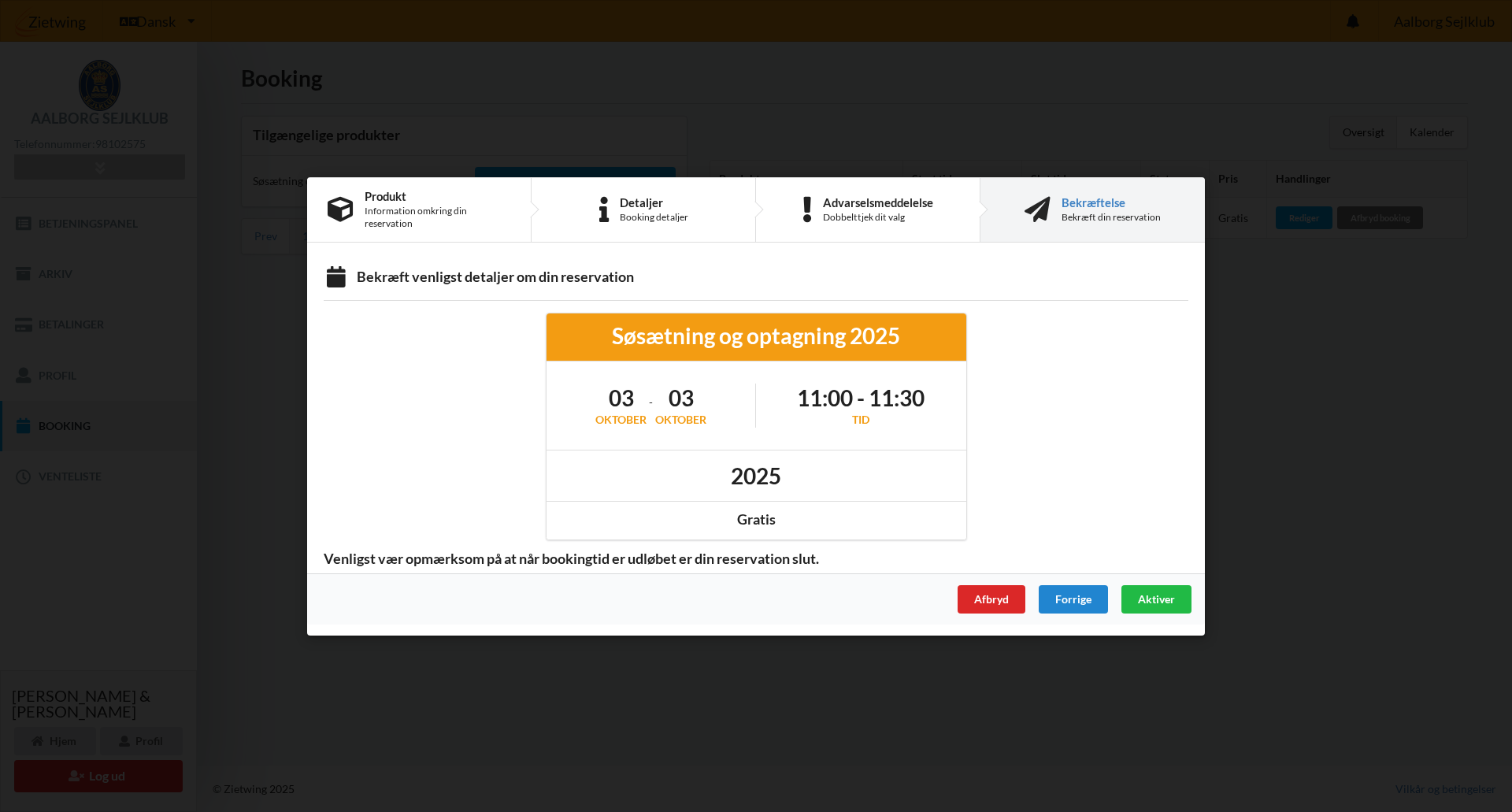
click at [981, 455] on div at bounding box center [1089, 426] width 222 height 249
click at [984, 454] on div at bounding box center [1089, 426] width 222 height 249
drag, startPoint x: 996, startPoint y: 447, endPoint x: 1064, endPoint y: 385, distance: 92.0
click at [1013, 442] on div at bounding box center [1089, 426] width 222 height 249
drag, startPoint x: 997, startPoint y: 265, endPoint x: 929, endPoint y: 257, distance: 68.5
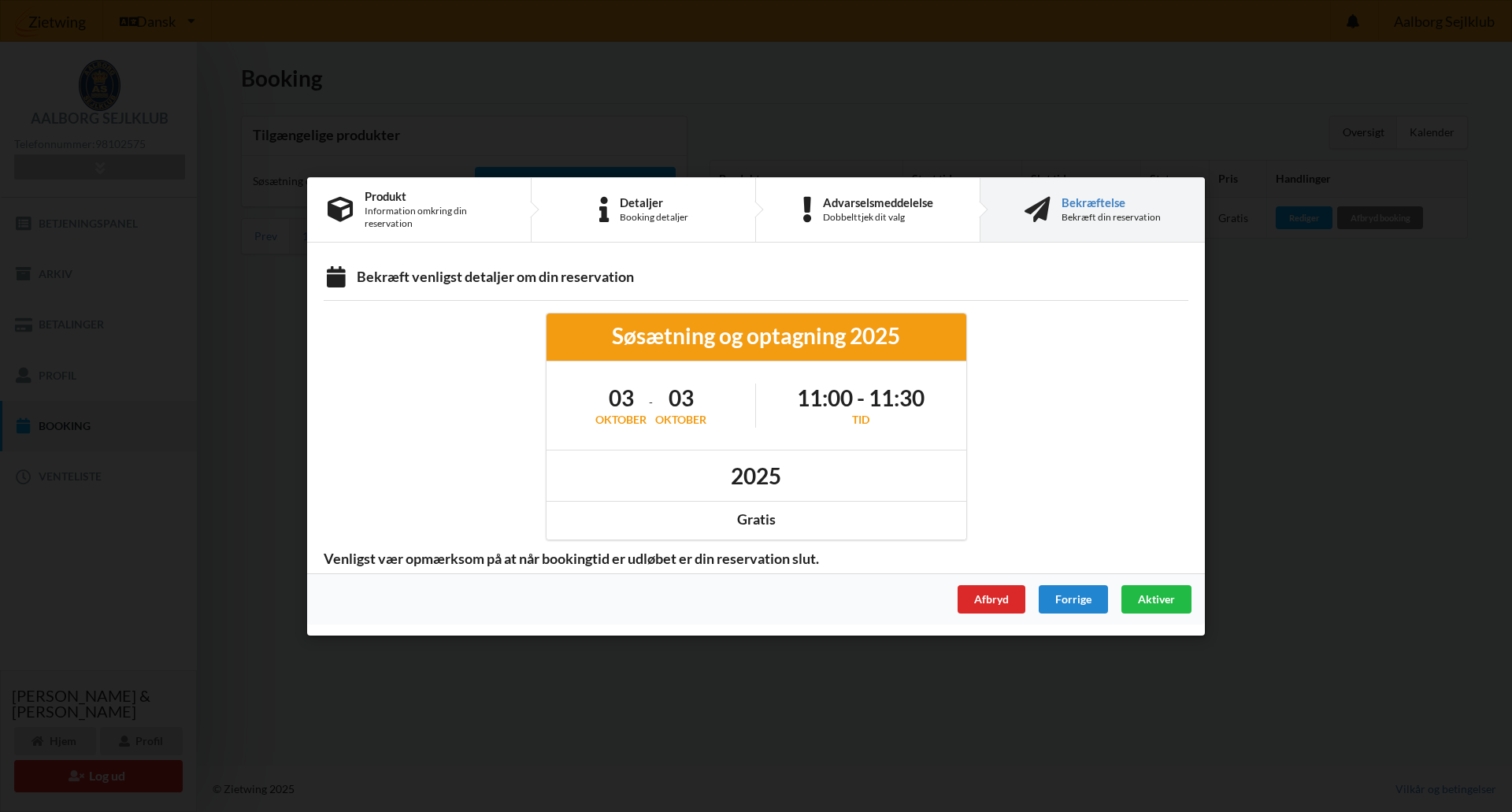
click at [985, 265] on div "Bekræft venligst detaljer om din reservation Søsætning og optagning 2025 [DATE]…" at bounding box center [756, 412] width 898 height 319
drag, startPoint x: 907, startPoint y: 255, endPoint x: 691, endPoint y: 246, distance: 216.2
click at [796, 253] on div "Bekræft venligst detaljer om din reservation Søsætning og optagning 2025 [DATE]…" at bounding box center [756, 412] width 898 height 319
drag, startPoint x: 610, startPoint y: 256, endPoint x: 569, endPoint y: 255, distance: 41.0
click at [595, 257] on div "Produkt Information omkring din reservation Detaljer Booking detaljer Advarsels…" at bounding box center [756, 406] width 898 height 459
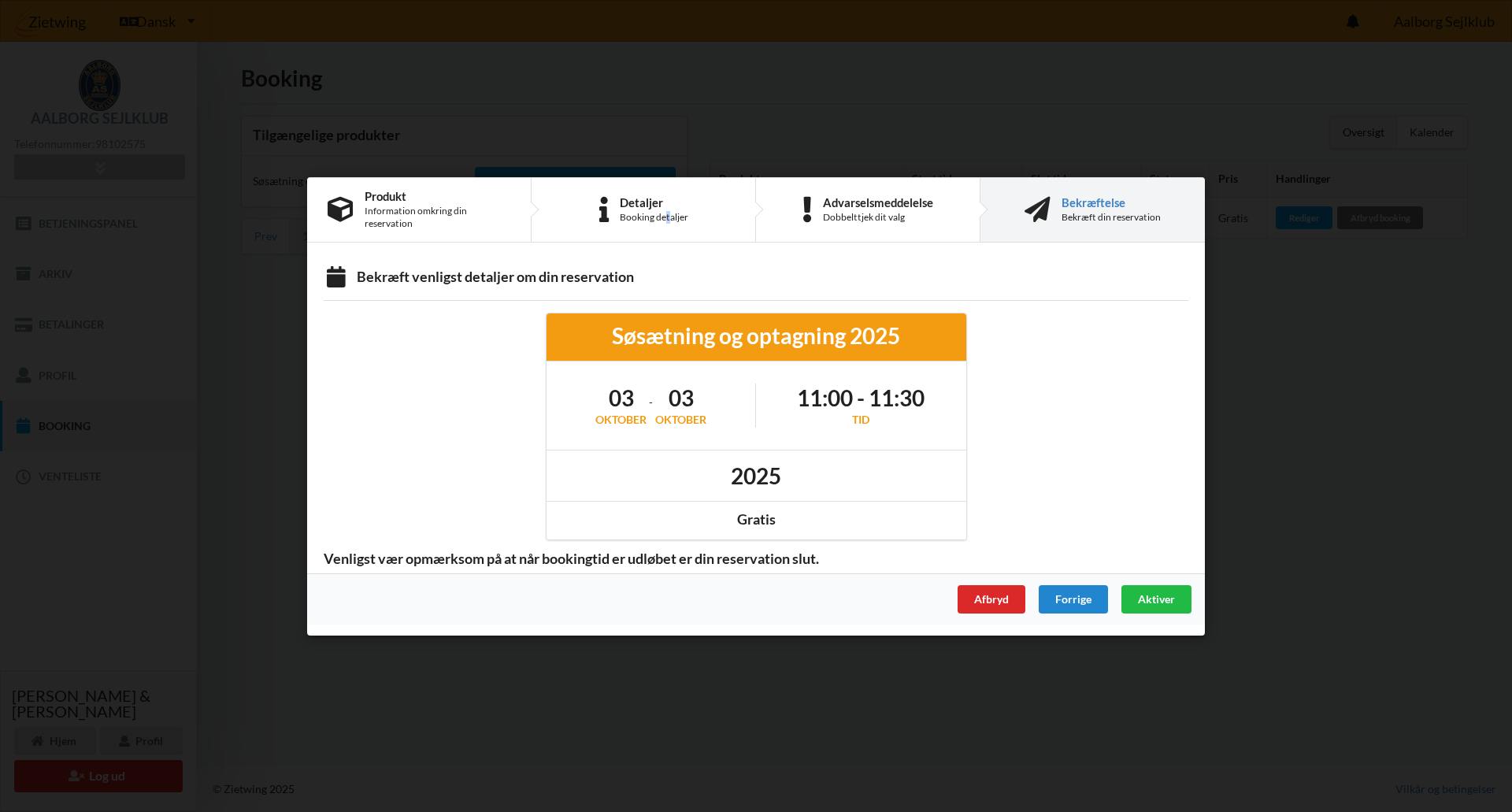
drag, startPoint x: 671, startPoint y: 221, endPoint x: 661, endPoint y: 222, distance: 10.0
click at [666, 221] on div "Booking detaljer" at bounding box center [654, 217] width 68 height 13
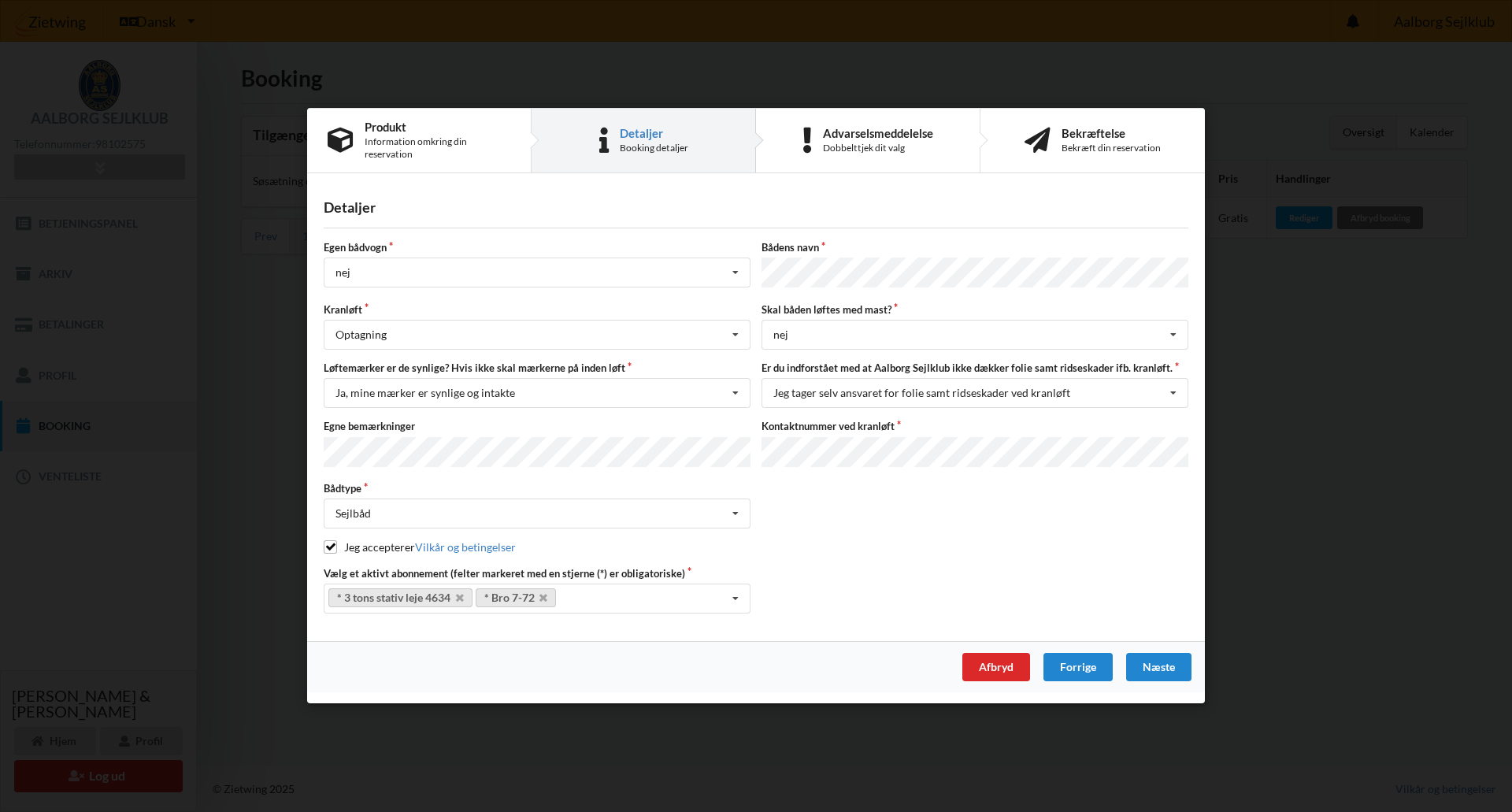
click at [649, 153] on div "Booking detaljer" at bounding box center [654, 147] width 68 height 13
click at [1004, 658] on div "Afbryd" at bounding box center [996, 668] width 67 height 29
